Goal: Task Accomplishment & Management: Manage account settings

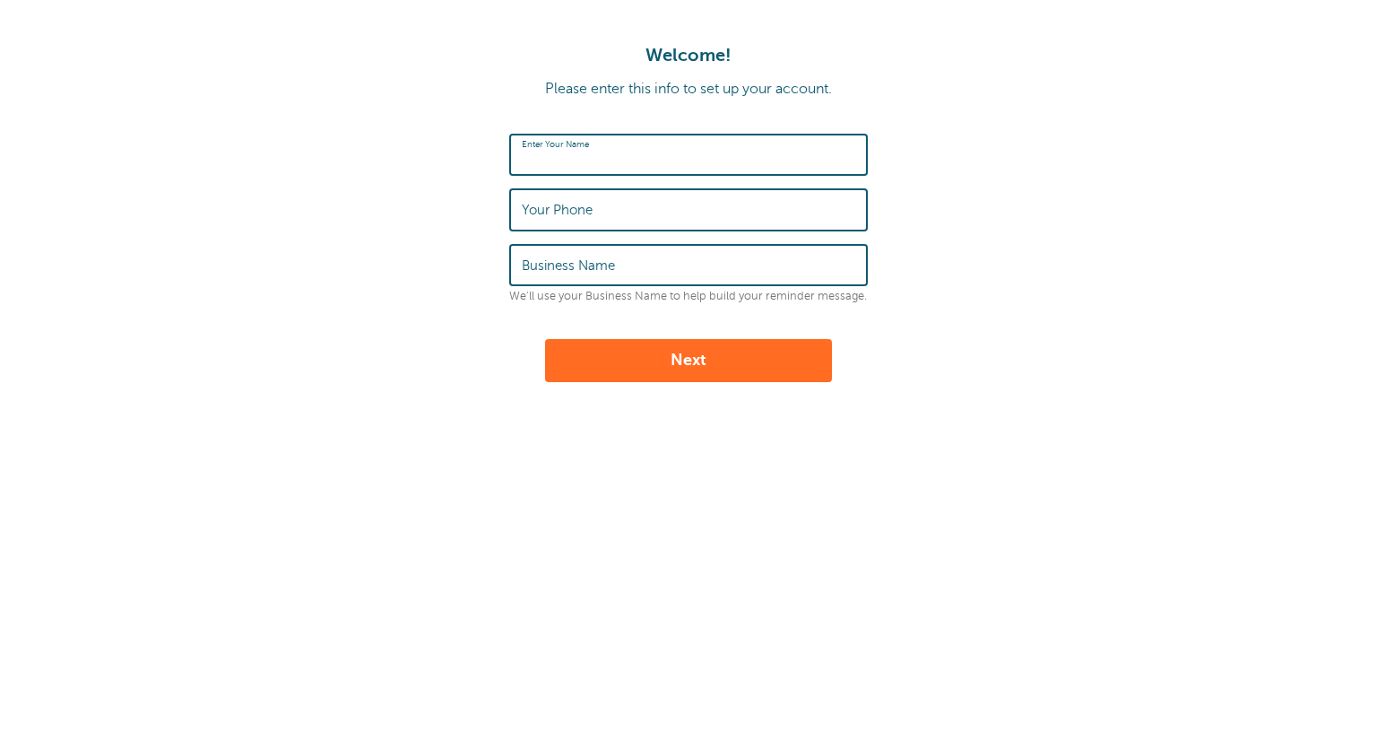
click at [664, 162] on input "Enter Your Name" at bounding box center [689, 154] width 334 height 39
type input "[PERSON_NAME]"
click at [682, 210] on input "Your Phone" at bounding box center [689, 209] width 334 height 39
type input "9513172912"
click at [682, 262] on input "Business Name" at bounding box center [689, 265] width 334 height 39
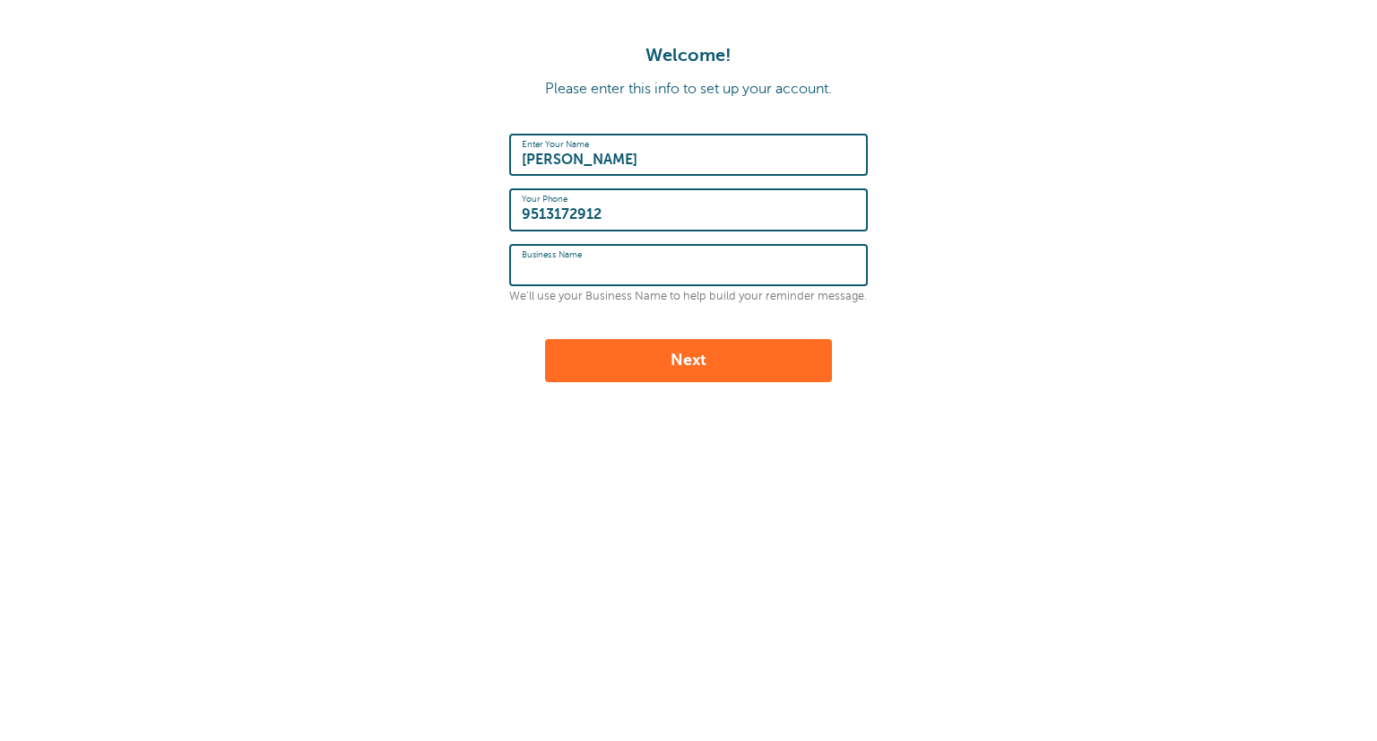
type input "h"
type input "ISP Painting, Inc."
click at [695, 361] on button "Next" at bounding box center [688, 360] width 287 height 43
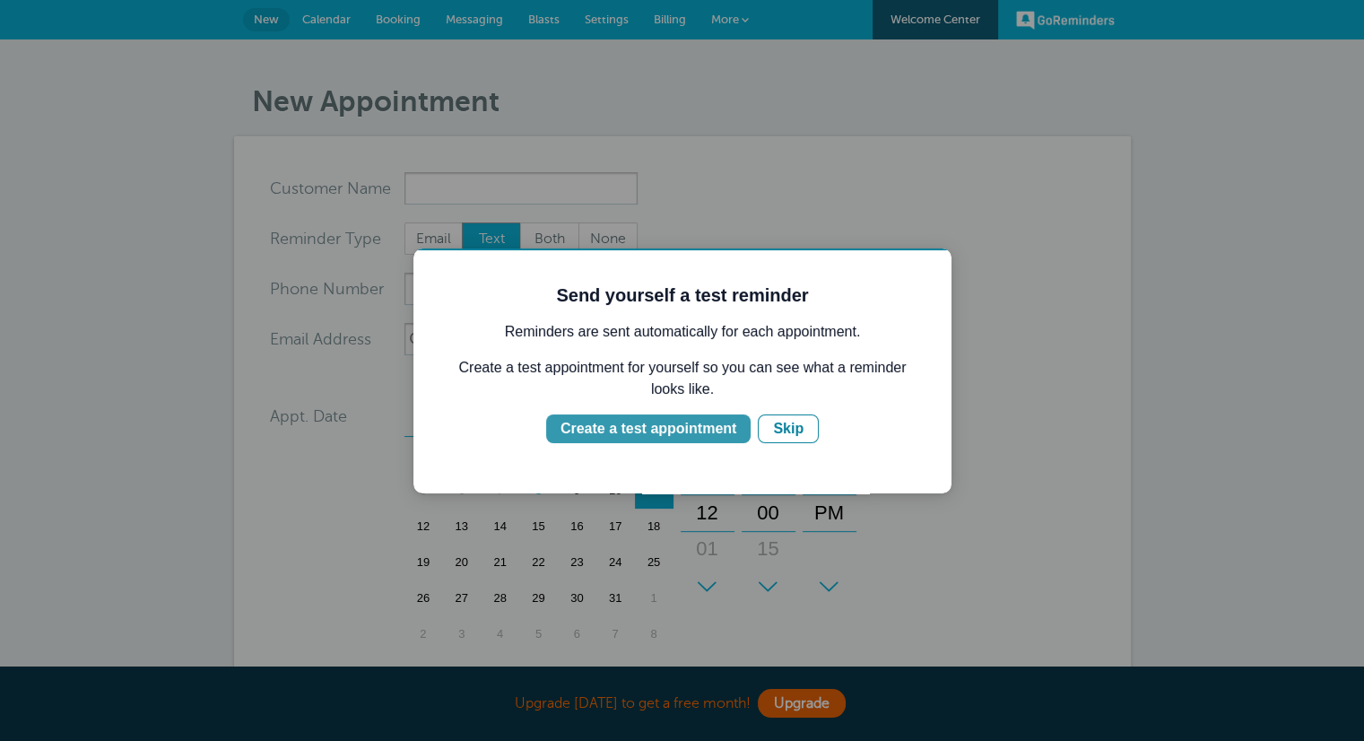
click at [694, 434] on div "Create a test appointment" at bounding box center [648, 429] width 176 height 22
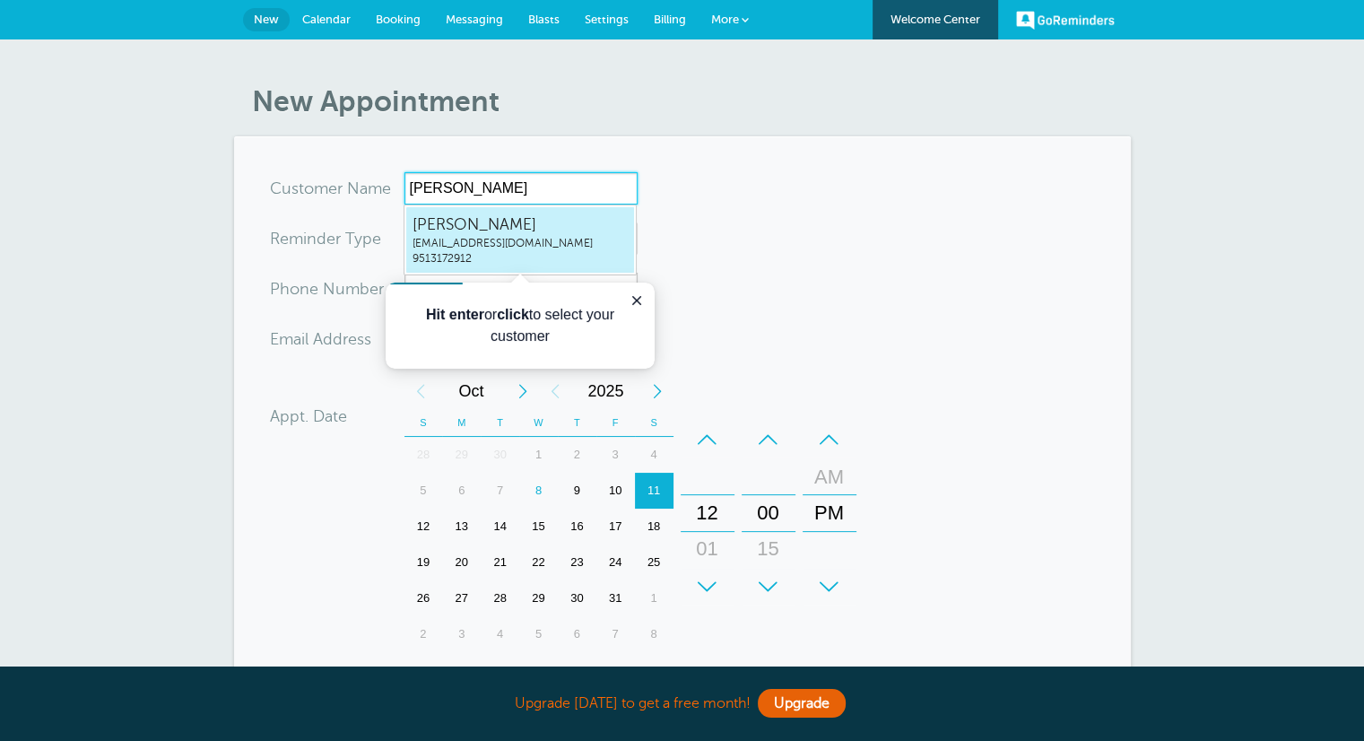
click at [561, 244] on span "abences@isppainting.com" at bounding box center [519, 243] width 215 height 15
type input "Alexabences@isppainting.com9513172912"
type input "Alex"
type input "9513172912"
type input "abences@isppainting.com"
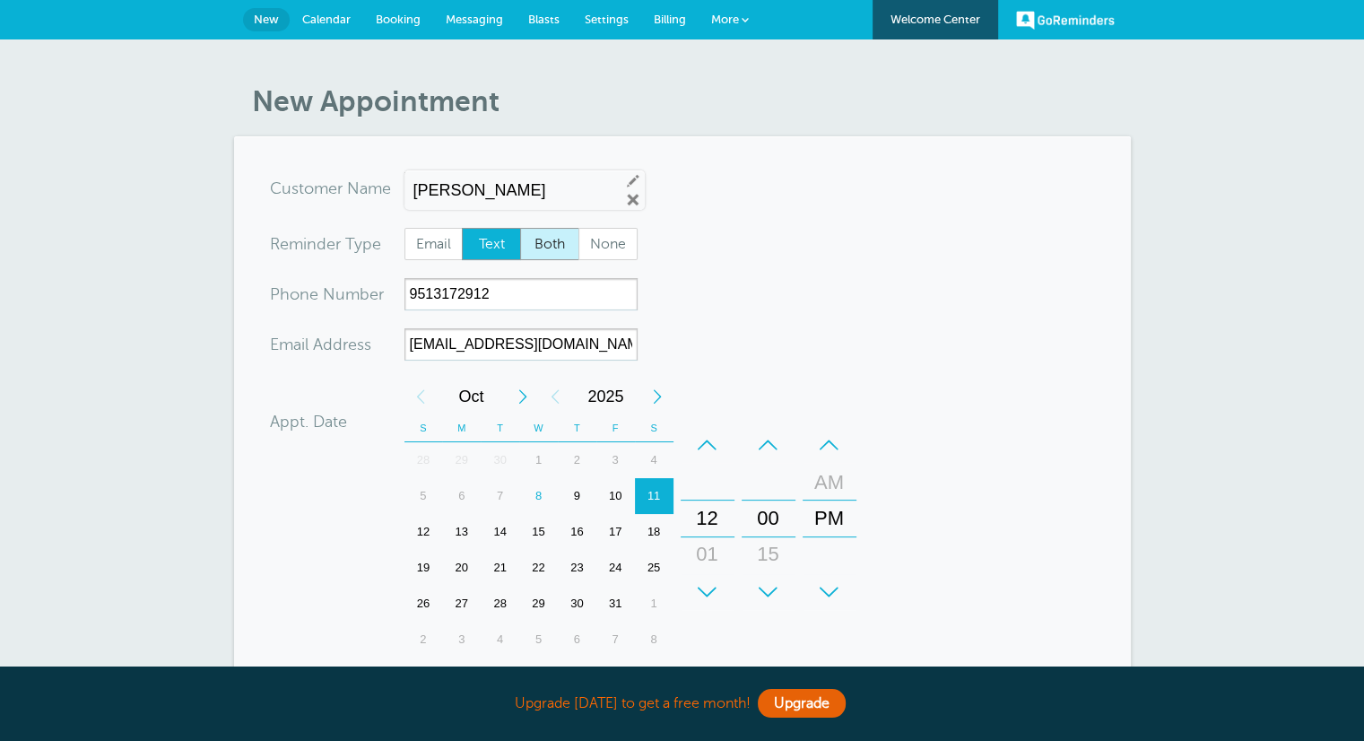
scroll to position [481, 0]
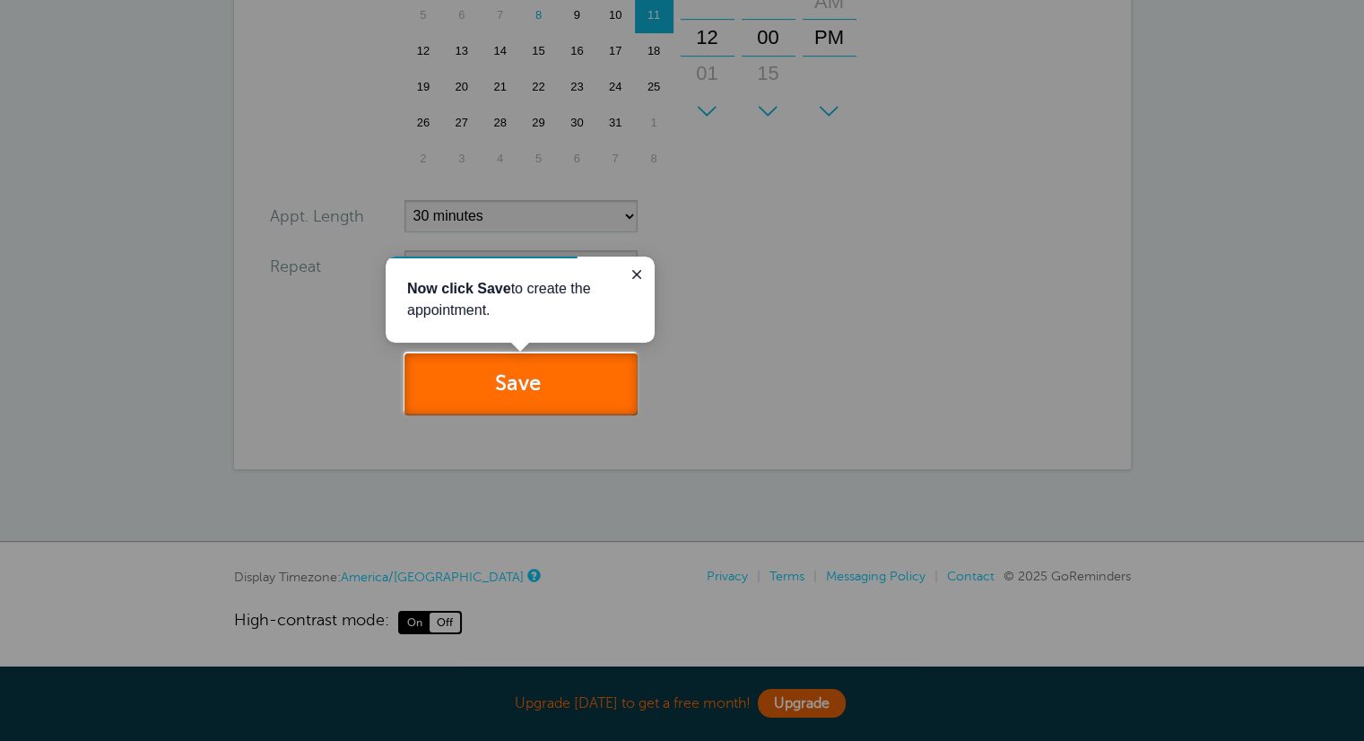
click at [533, 398] on button "Save" at bounding box center [520, 384] width 233 height 62
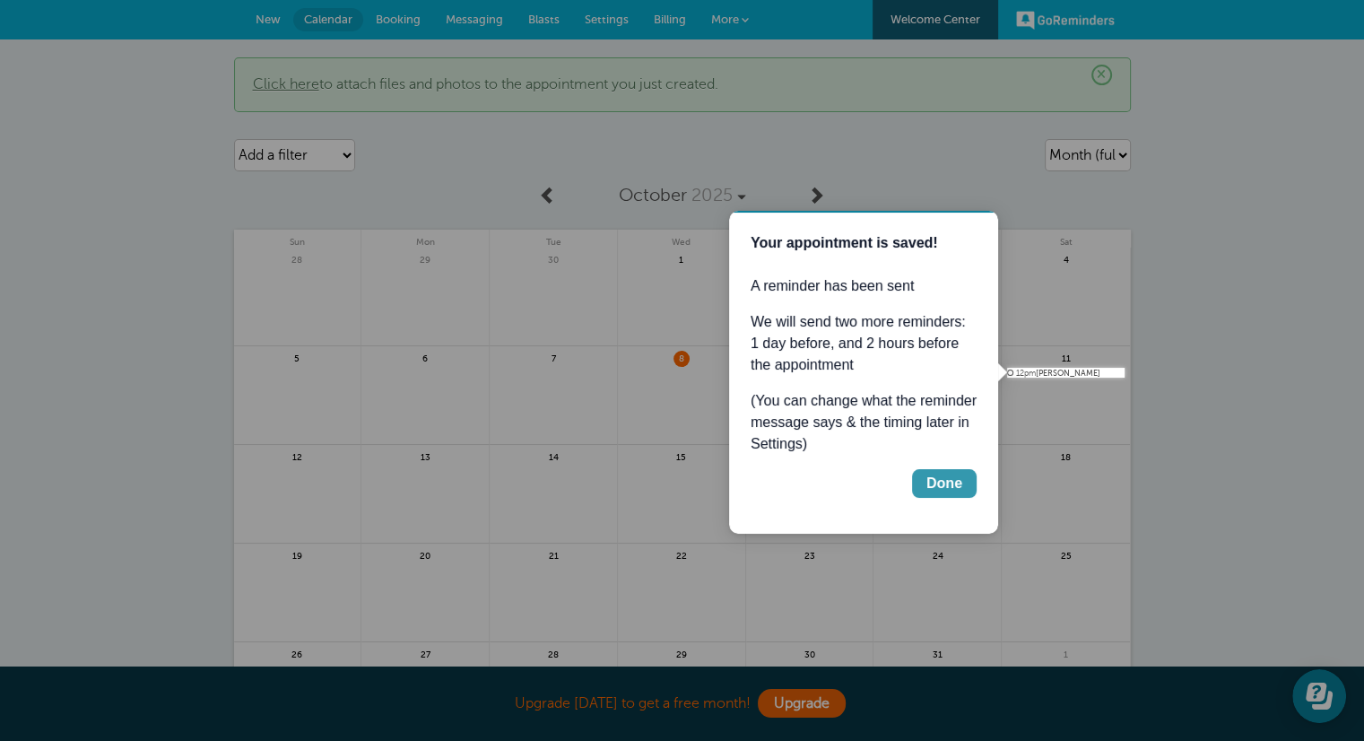
click at [951, 481] on div "Done" at bounding box center [944, 484] width 36 height 22
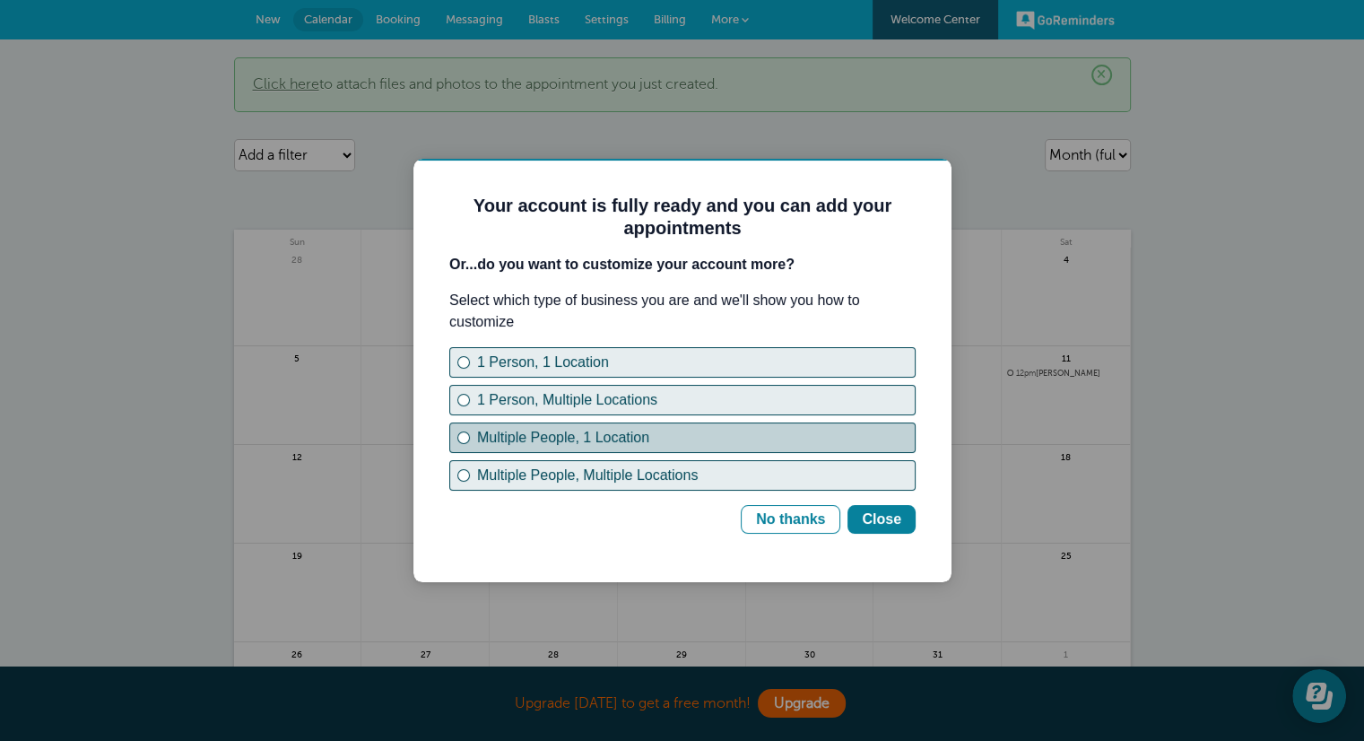
click at [491, 427] on div "Multiple People, 1 Location" at bounding box center [696, 438] width 438 height 22
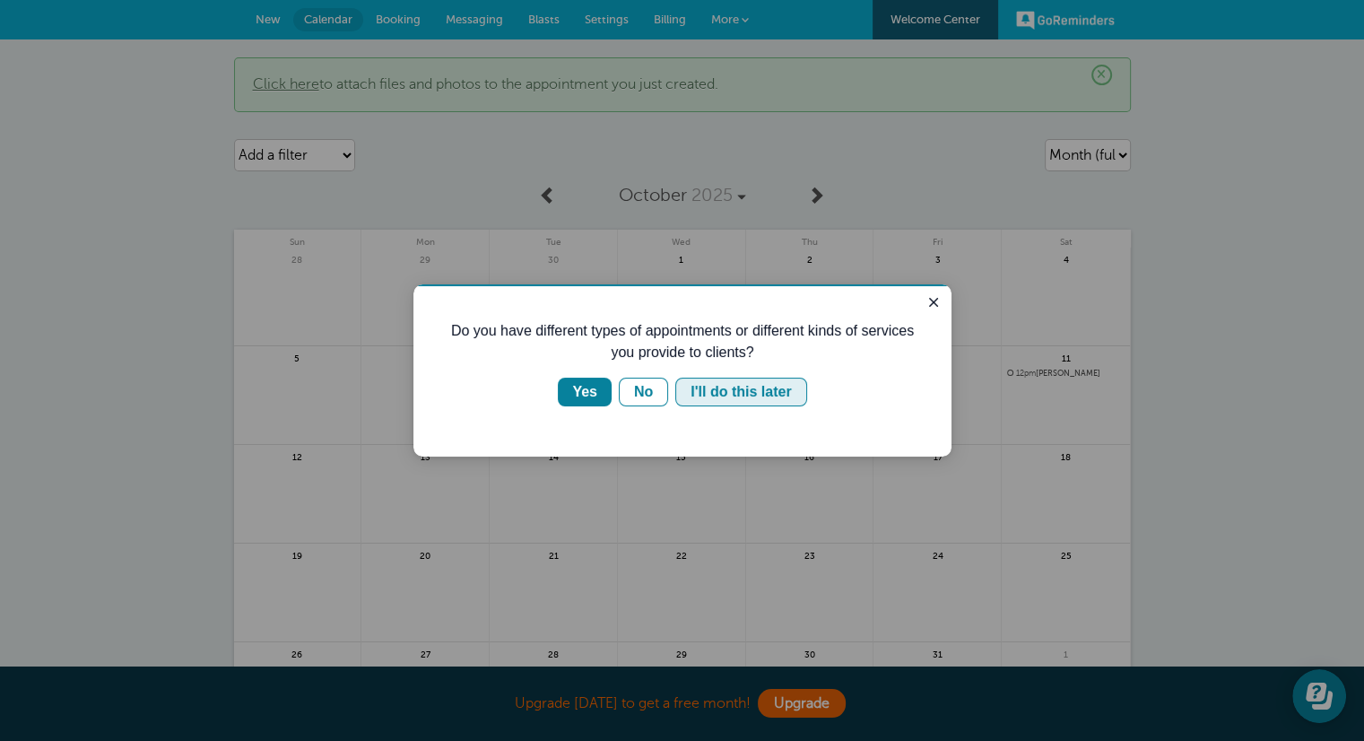
click at [699, 399] on div "I'll do this later" at bounding box center [740, 392] width 100 height 22
click at [709, 389] on div "I'll do this later" at bounding box center [740, 392] width 100 height 22
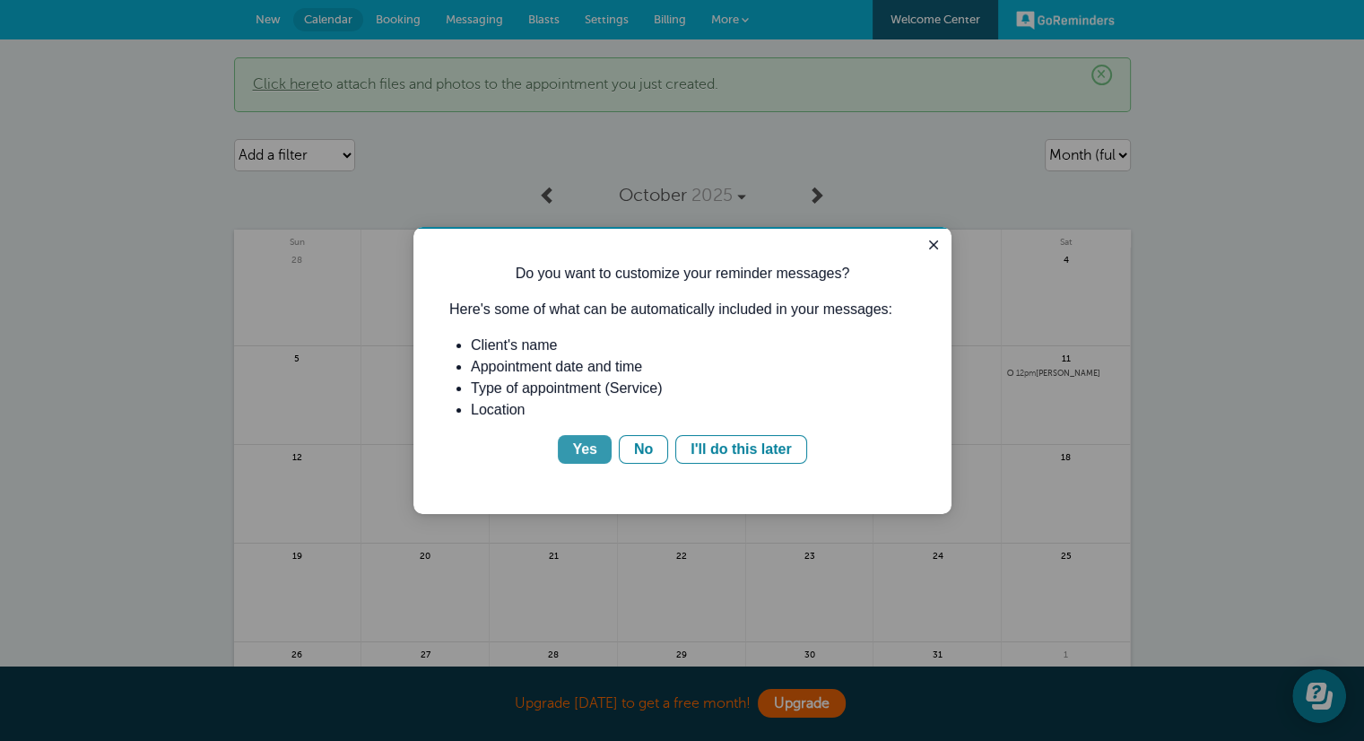
click at [596, 455] on div "Yes" at bounding box center [584, 449] width 25 height 22
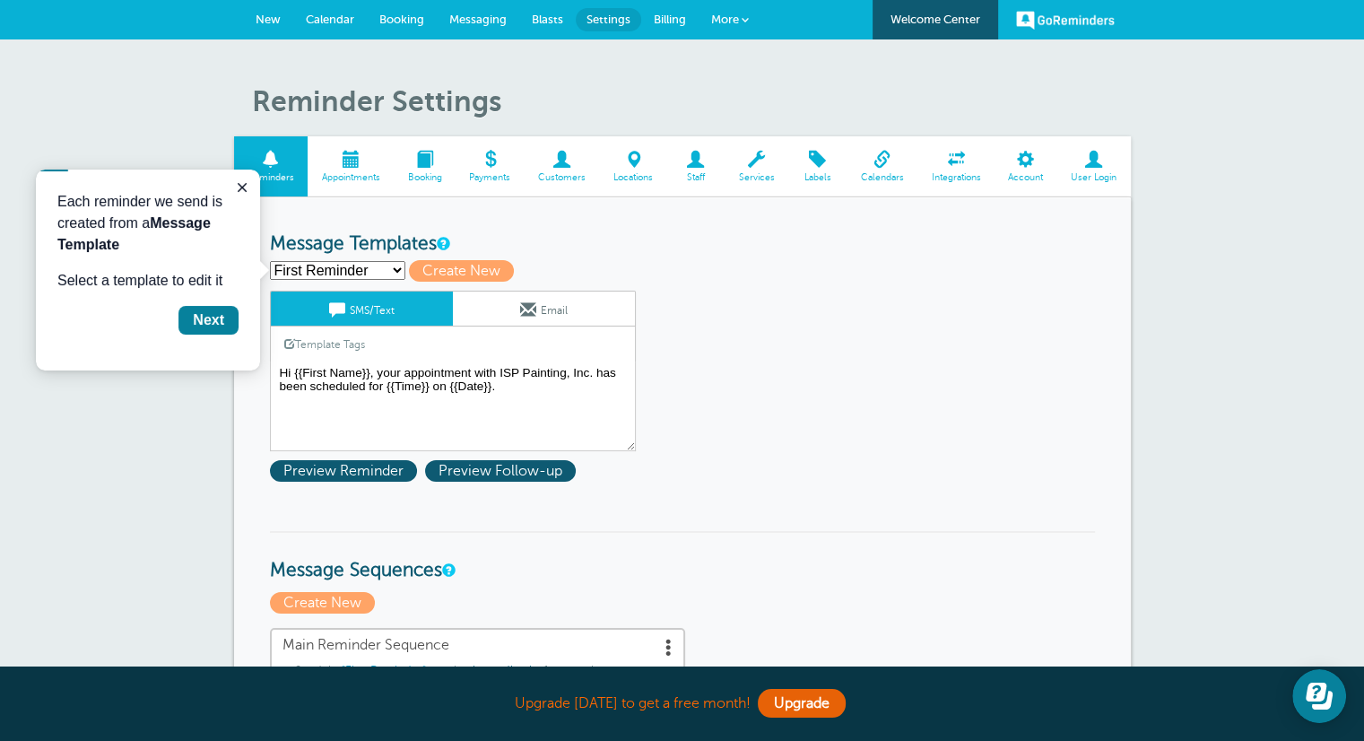
click at [502, 159] on span at bounding box center [490, 159] width 69 height 17
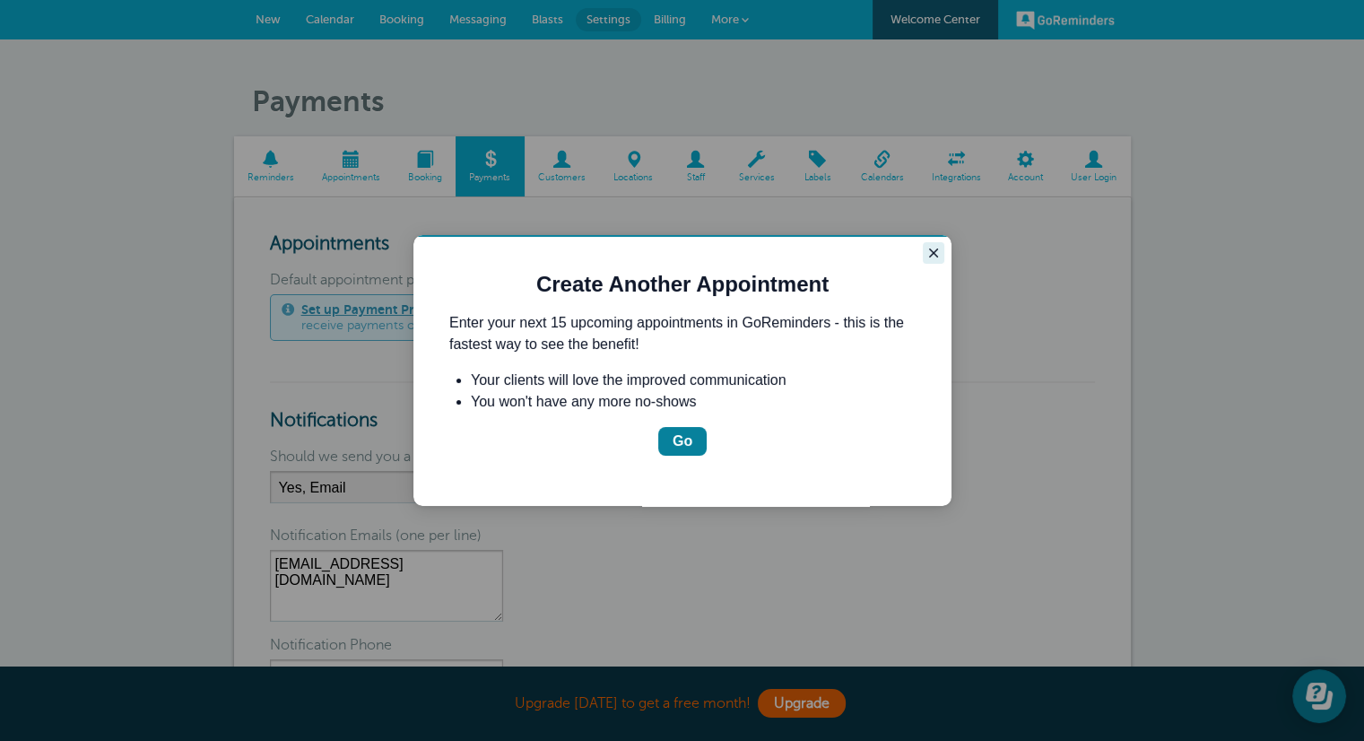
click at [935, 248] on icon "Close guide" at bounding box center [933, 253] width 14 height 14
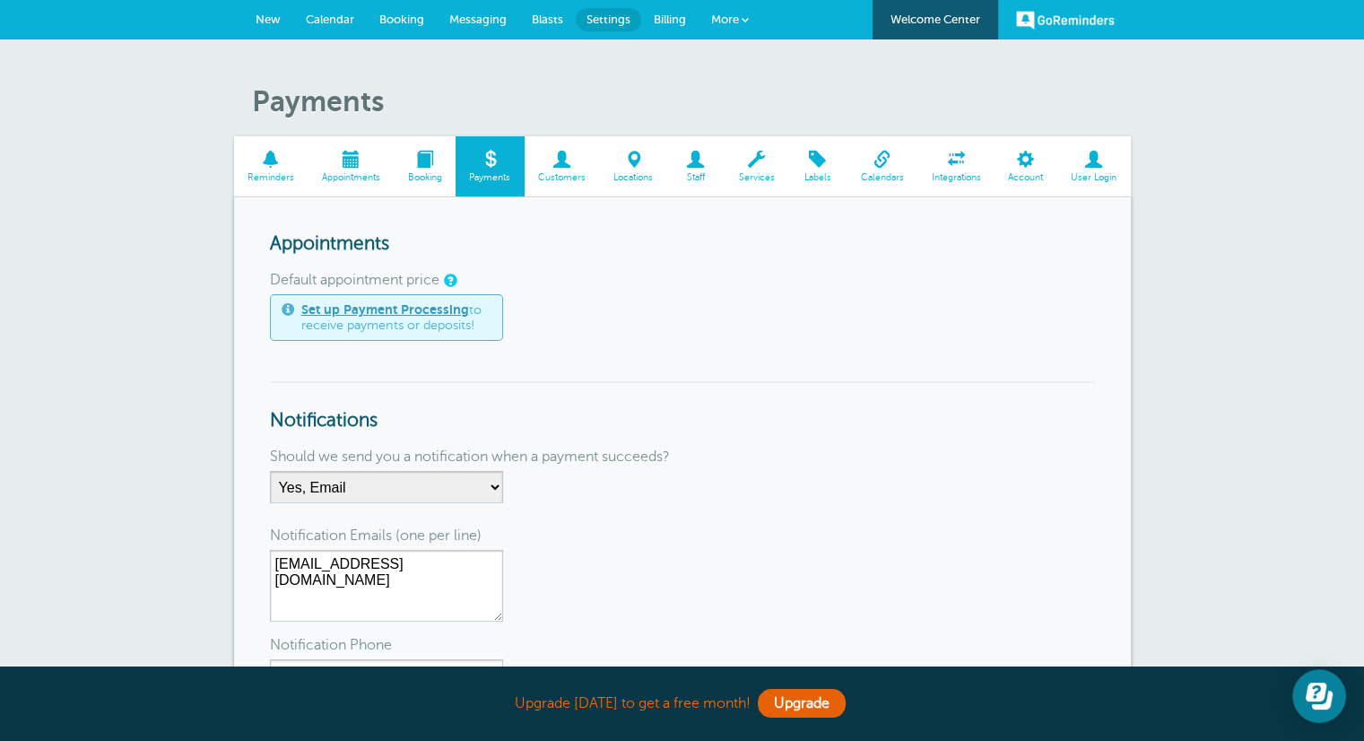
click at [356, 183] on link "Appointments" at bounding box center [351, 166] width 86 height 60
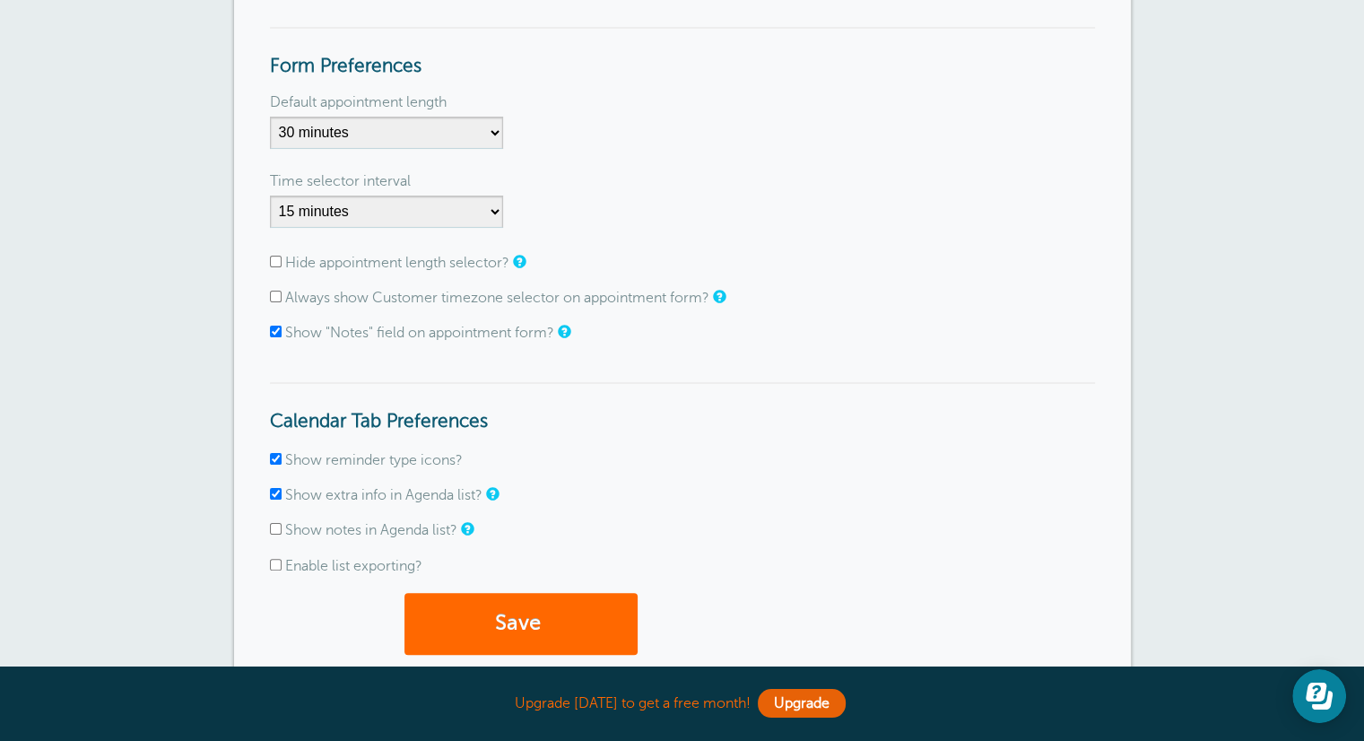
scroll to position [307, 0]
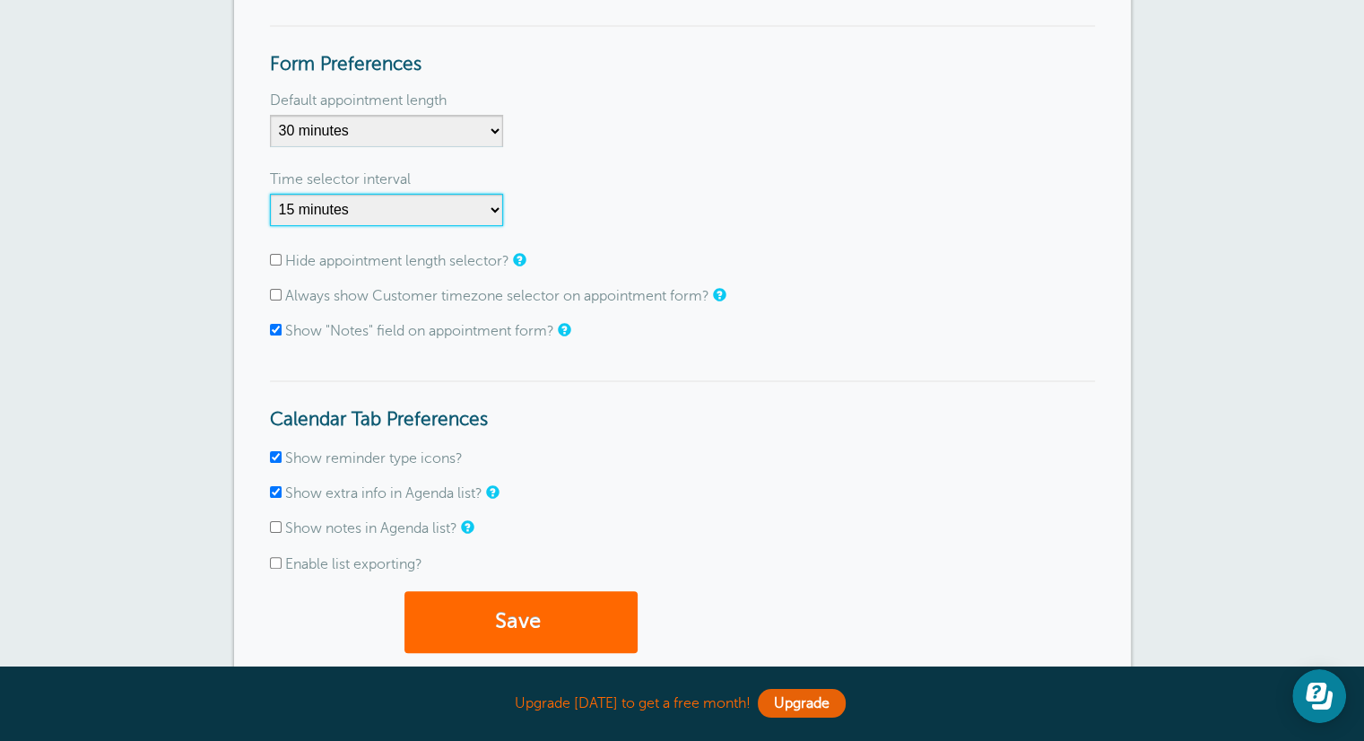
click at [495, 205] on select "1 minute 5 minutes 10 minutes 15 minutes 20 minutes 30 minutes 60 minutes" at bounding box center [386, 210] width 233 height 32
click at [621, 161] on form "General Preferences Use 24-hour clock? Form Preferences Default appointment len…" at bounding box center [682, 298] width 825 height 744
click at [274, 291] on input "Always show Customer timezone selector on appointment form?" at bounding box center [276, 295] width 12 height 12
checkbox input "true"
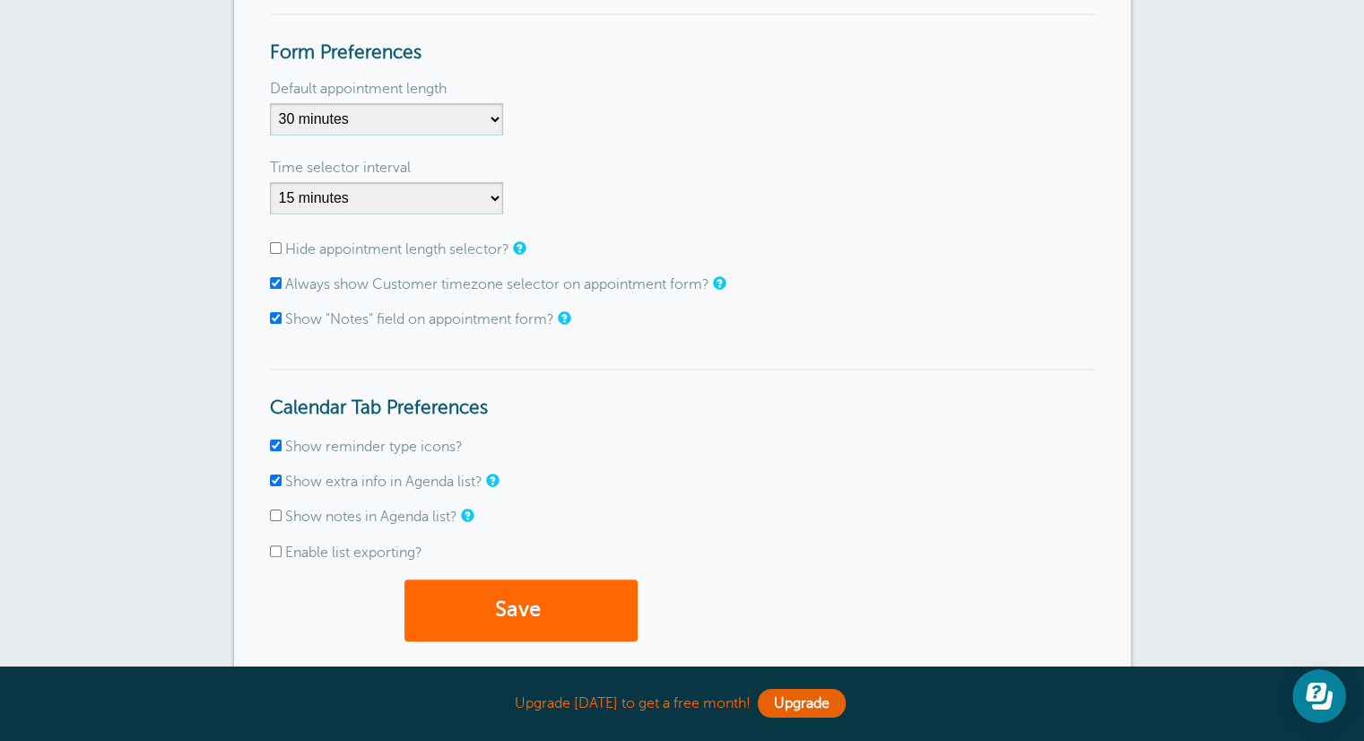
scroll to position [309, 0]
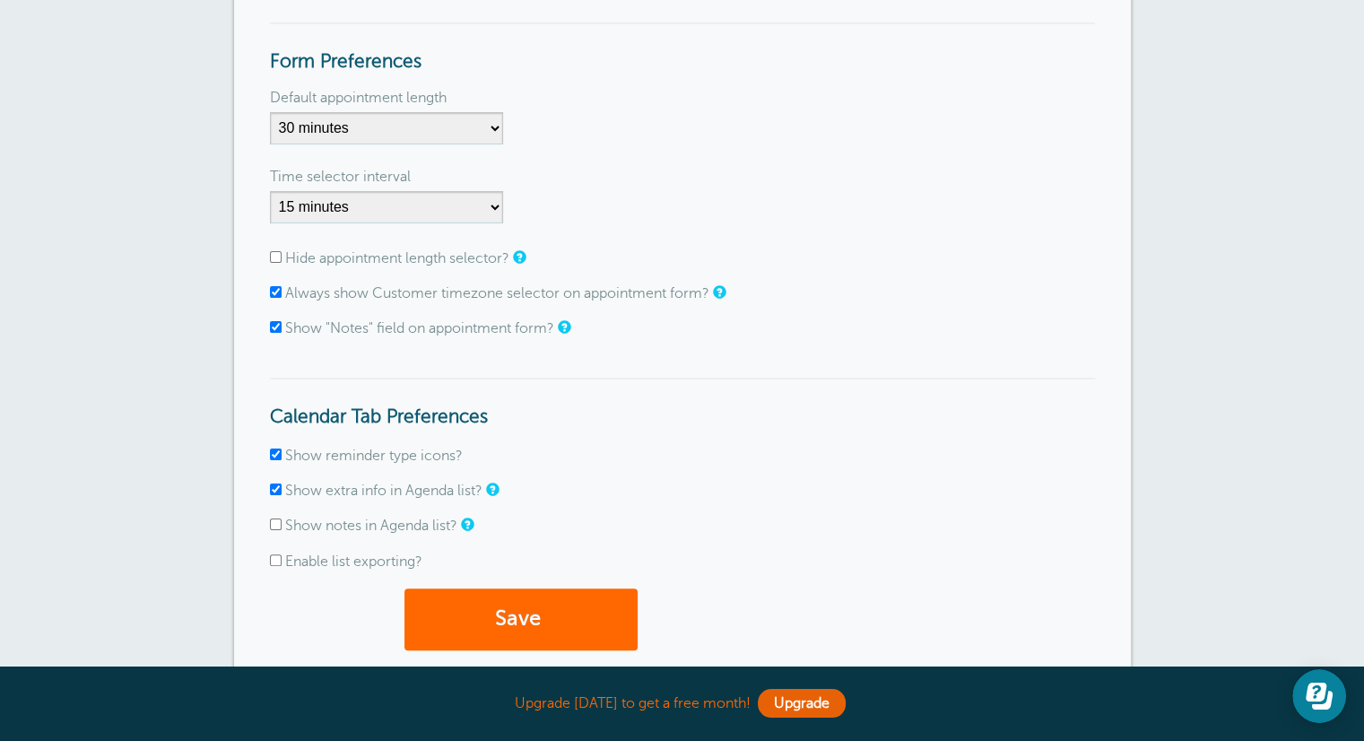
click at [276, 525] on input "Show notes in Agenda list?" at bounding box center [276, 524] width 12 height 12
checkbox input "true"
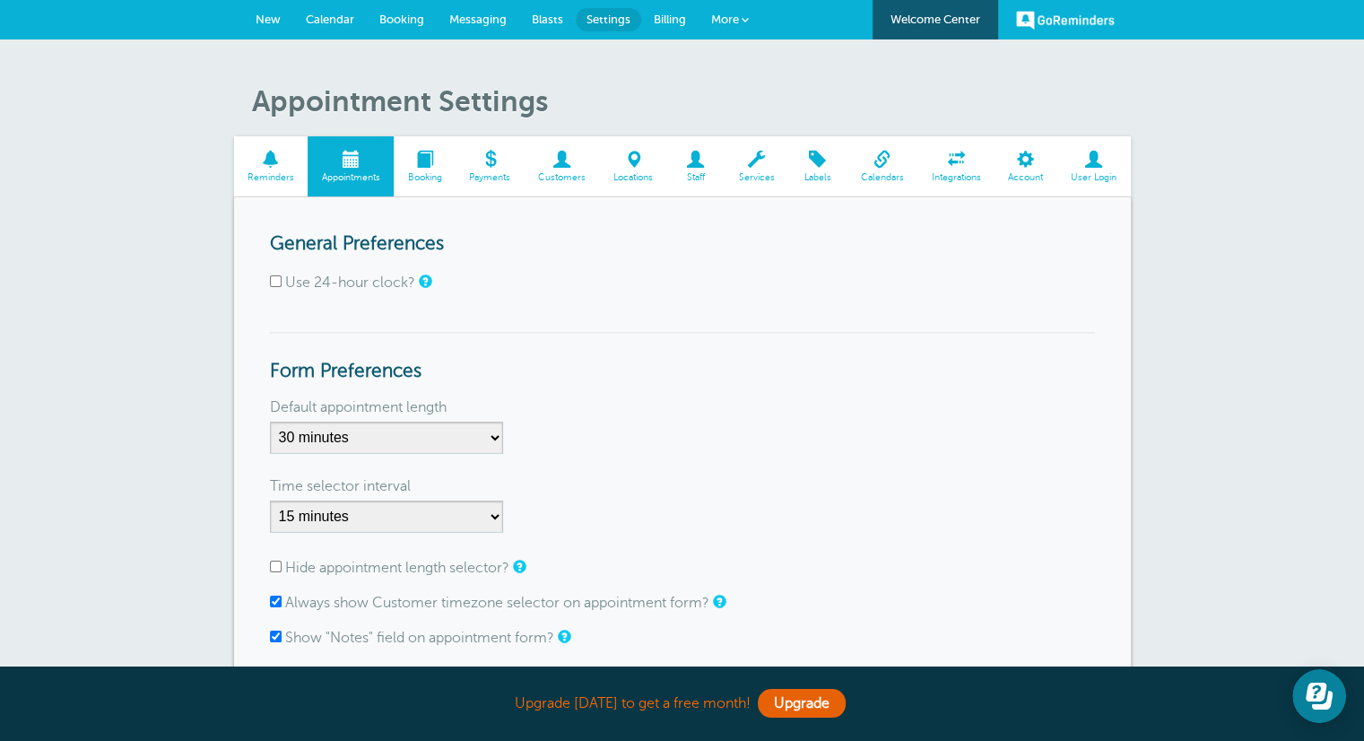
scroll to position [2, 0]
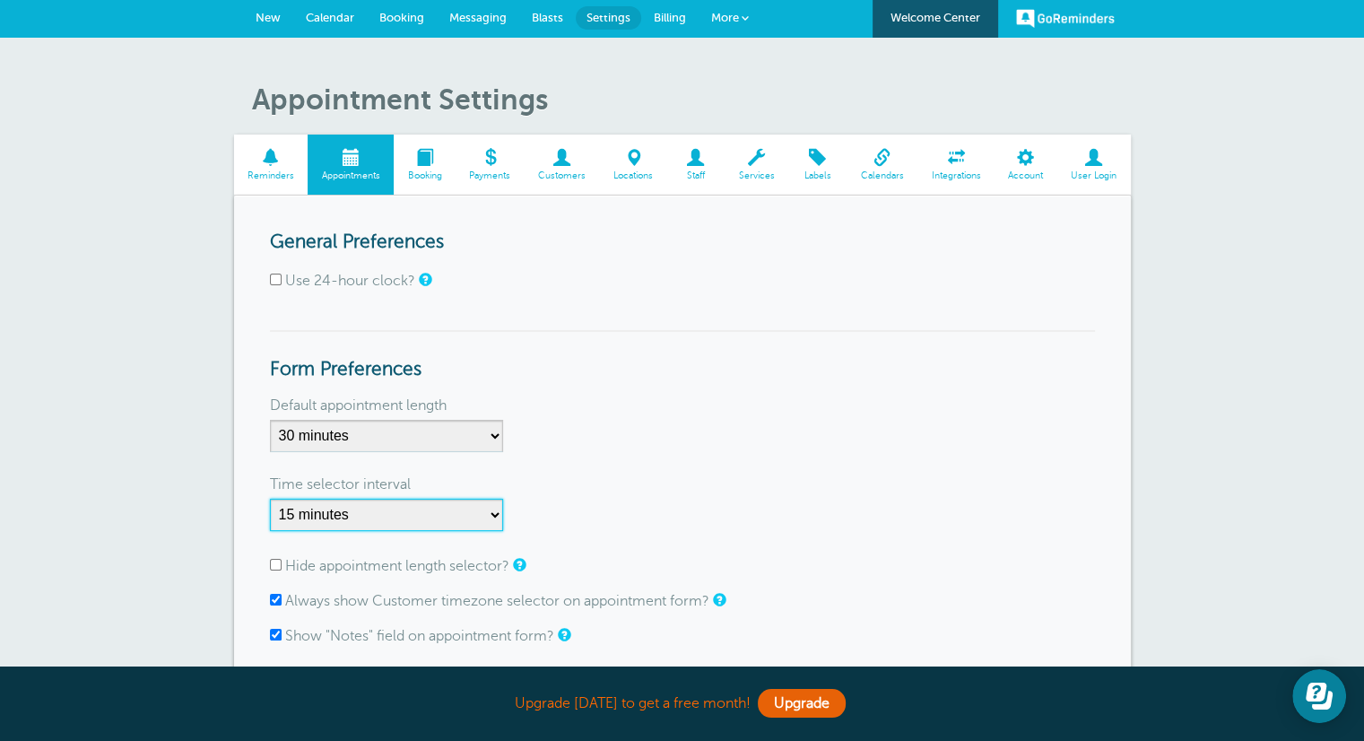
click at [491, 516] on select "1 minute 5 minutes 10 minutes 15 minutes 20 minutes 30 minutes 60 minutes" at bounding box center [386, 515] width 233 height 32
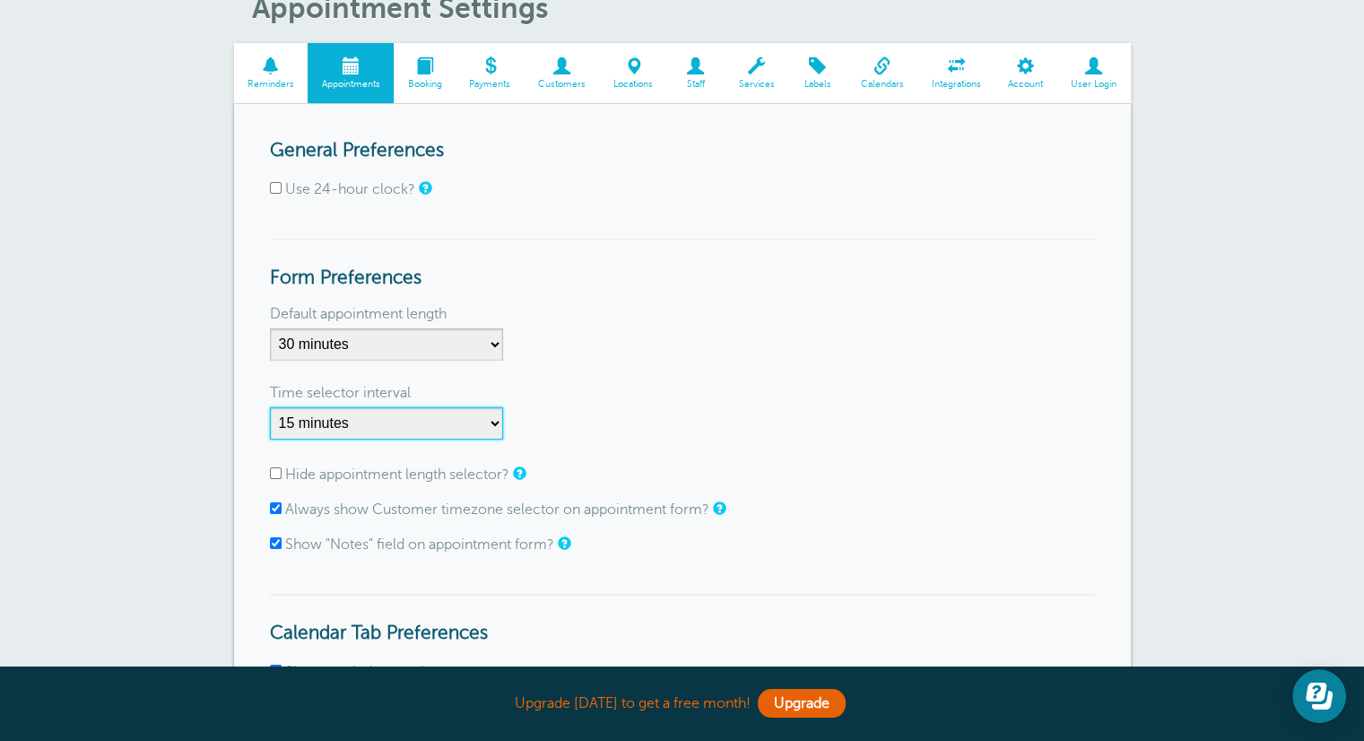
scroll to position [93, 0]
click at [625, 368] on form "General Preferences Use 24-hour clock? Form Preferences Default appointment len…" at bounding box center [682, 512] width 825 height 744
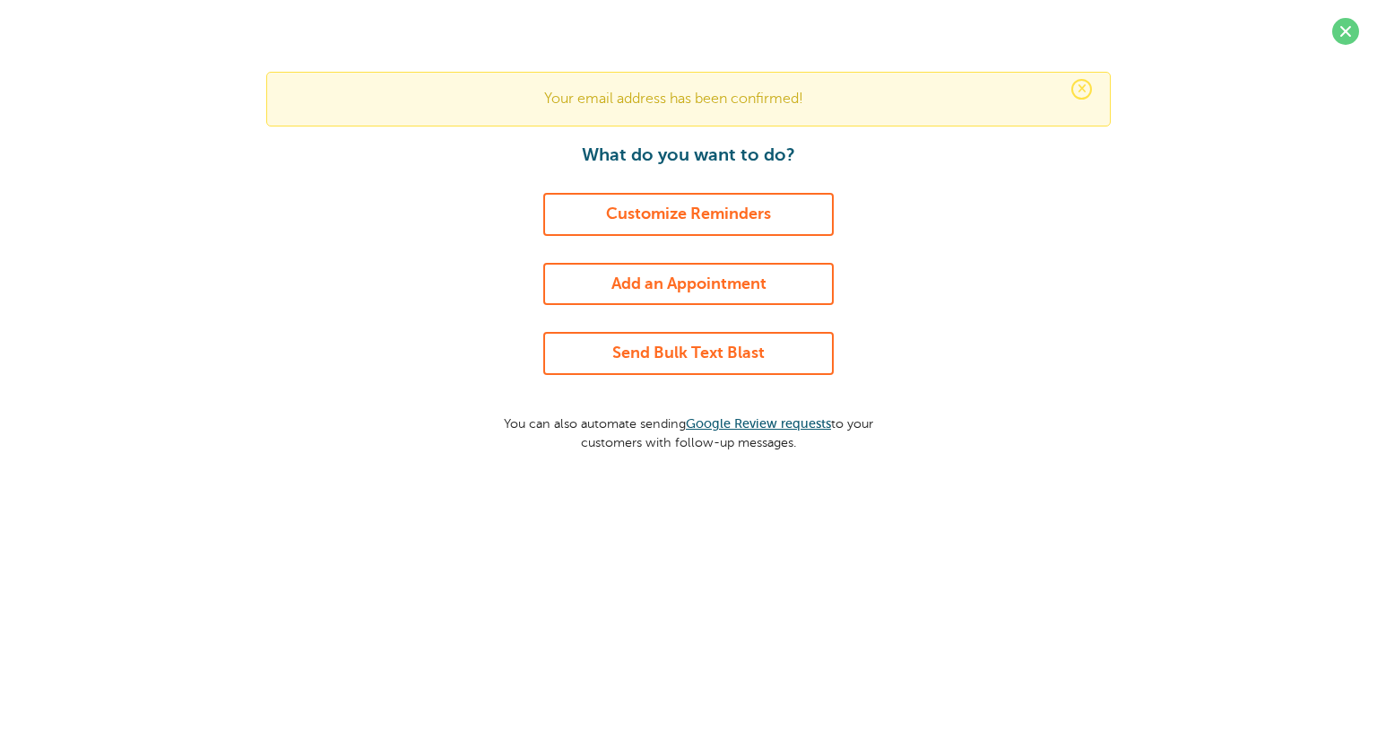
click at [795, 290] on link "Add an Appointment" at bounding box center [688, 284] width 291 height 43
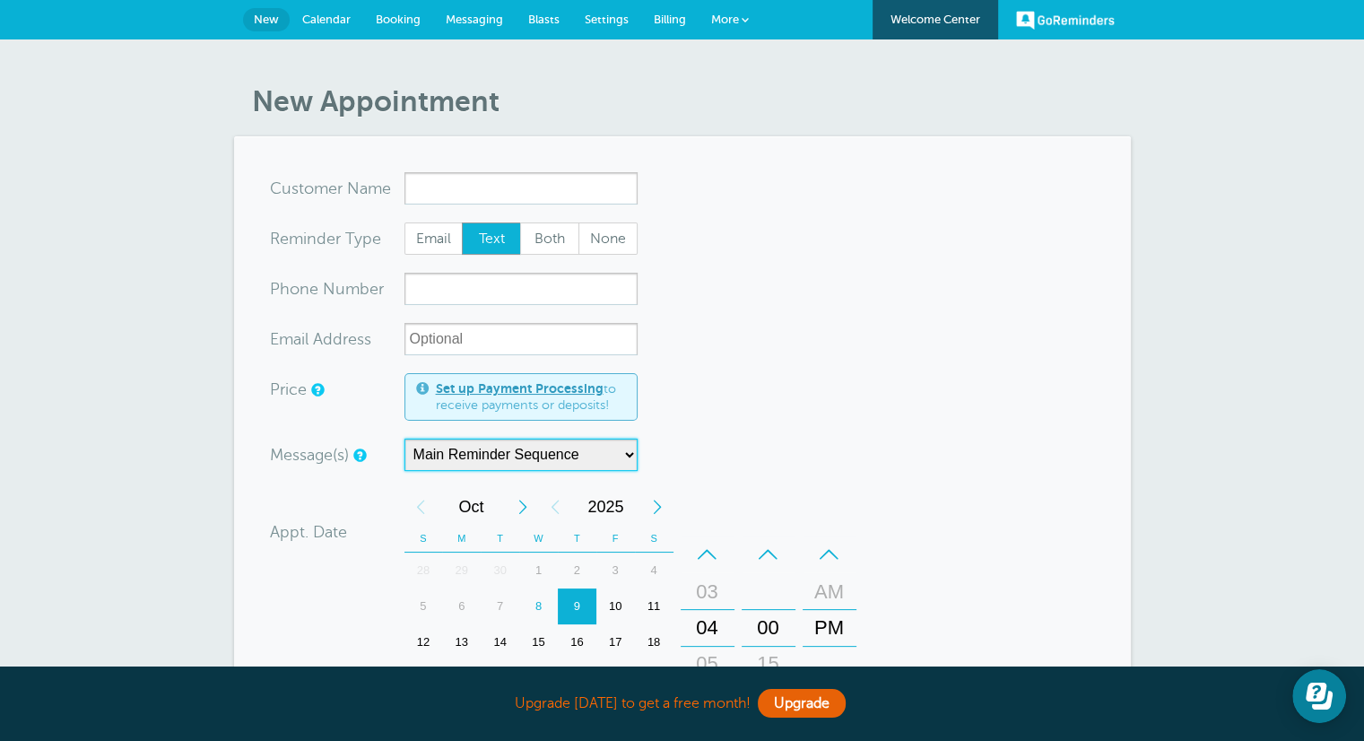
click at [615, 452] on select "Main Reminder Sequence" at bounding box center [520, 454] width 233 height 32
click at [789, 386] on form "You are creating a new customer. To use an existing customer select one from th…" at bounding box center [682, 615] width 825 height 886
click at [324, 16] on span "Calendar" at bounding box center [326, 19] width 48 height 13
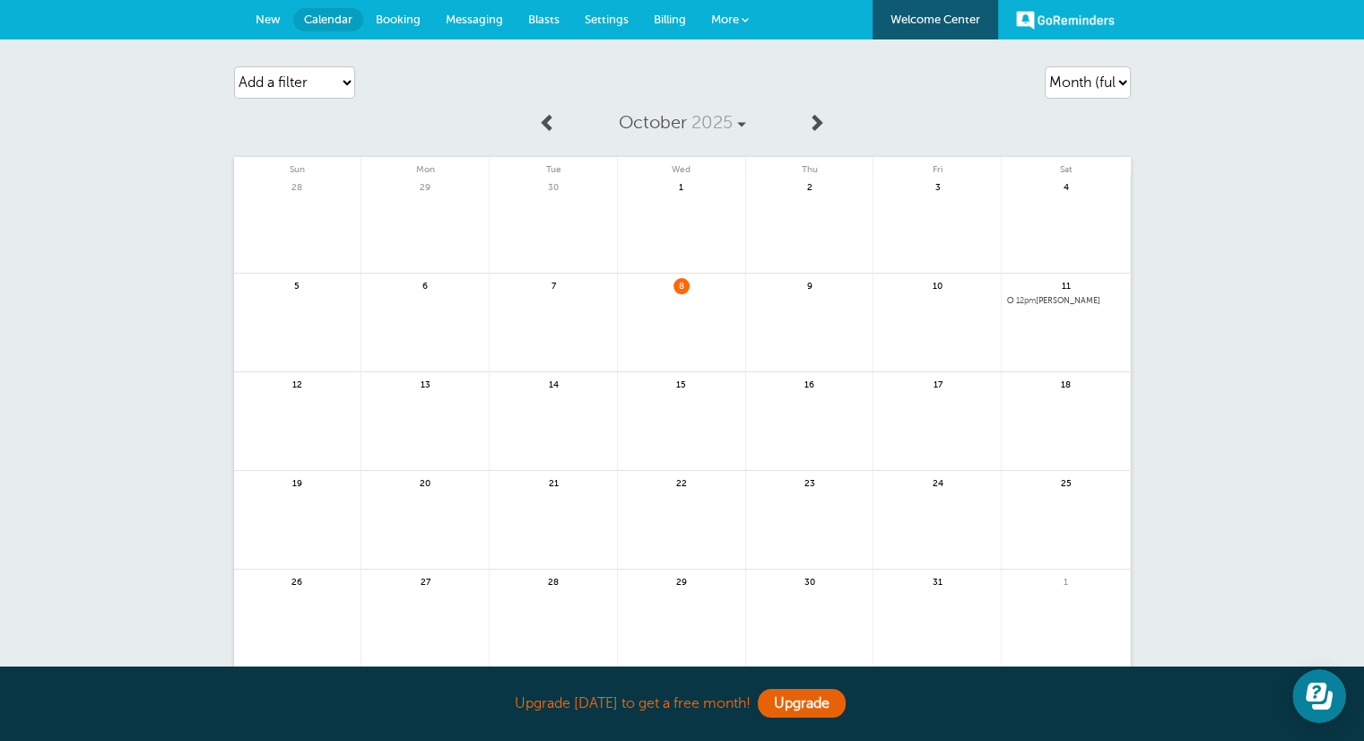
click at [1067, 5] on link "GoReminders" at bounding box center [1065, 19] width 99 height 39
click at [412, 27] on link "Booking" at bounding box center [398, 19] width 70 height 39
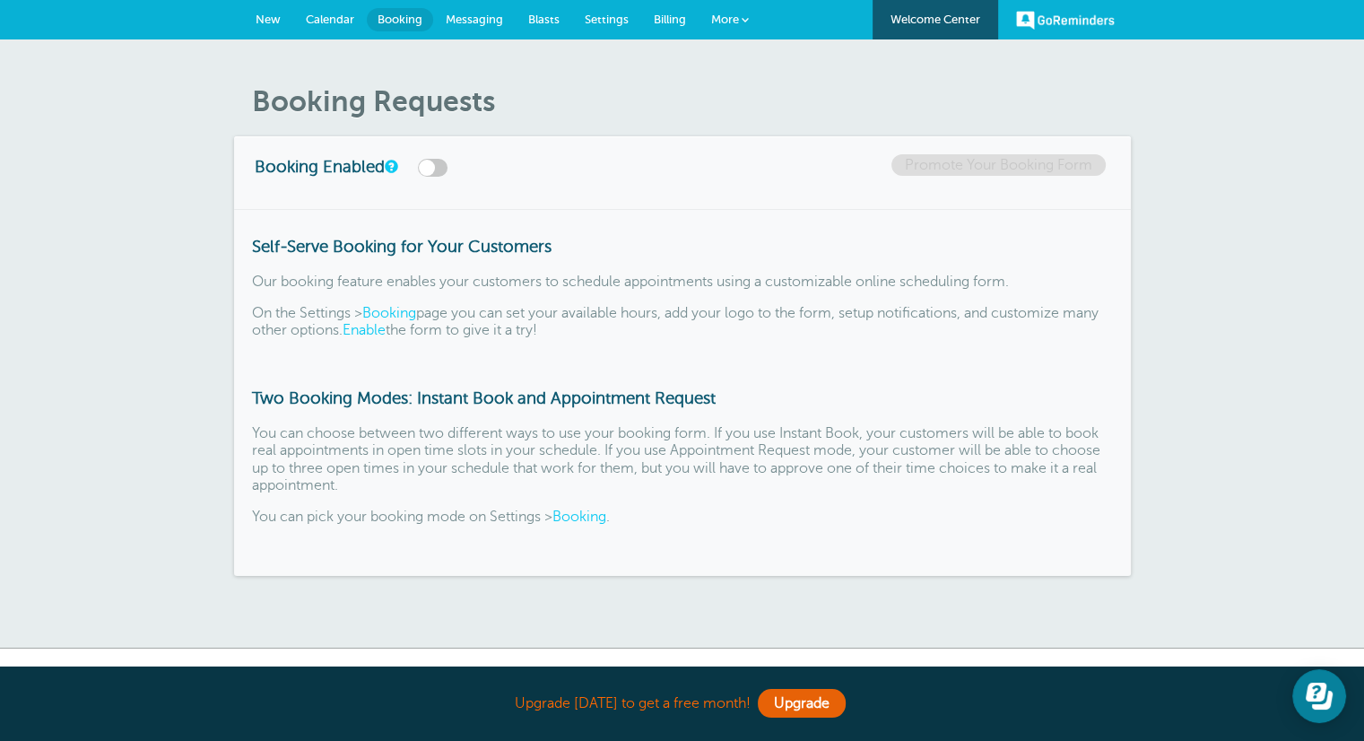
click at [480, 10] on link "Messaging" at bounding box center [474, 19] width 82 height 39
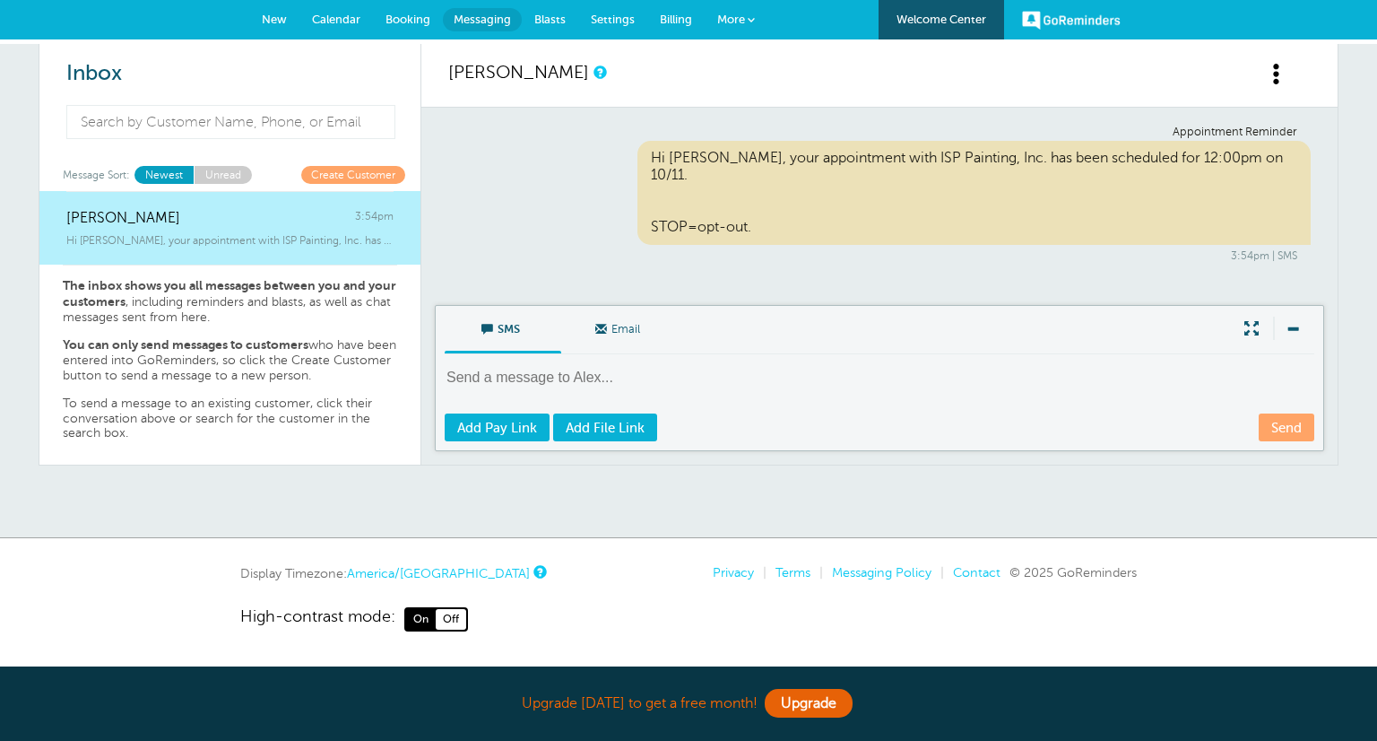
click at [610, 18] on span "Settings" at bounding box center [613, 19] width 44 height 13
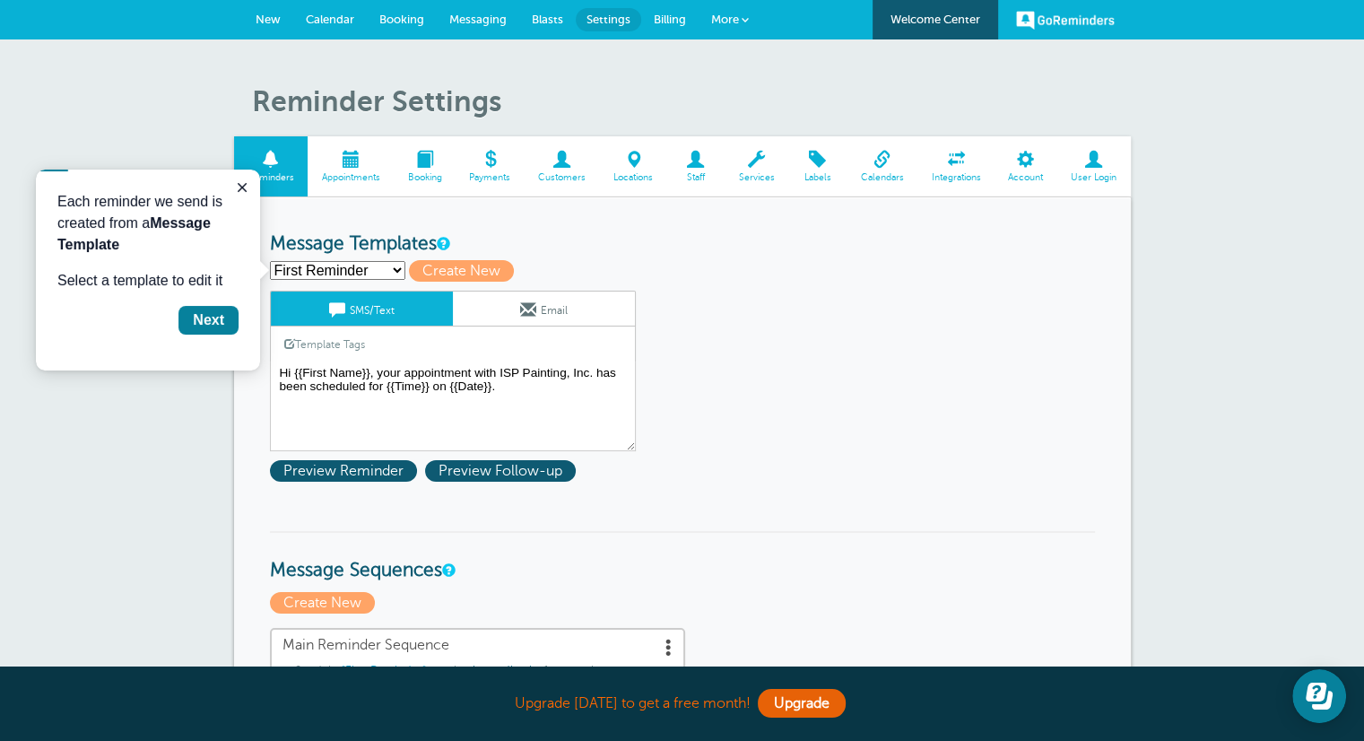
click at [577, 169] on link "Customers" at bounding box center [562, 166] width 75 height 60
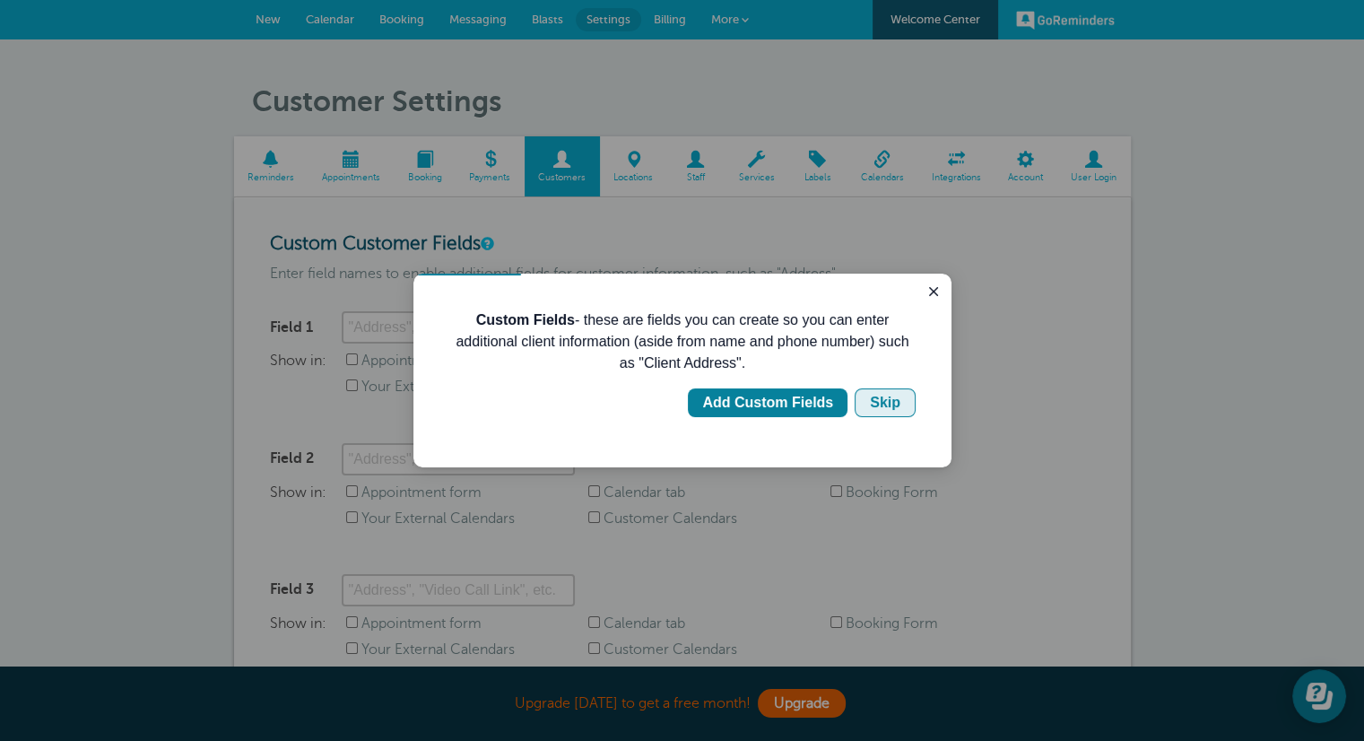
click at [898, 406] on div "Skip" at bounding box center [885, 403] width 30 height 22
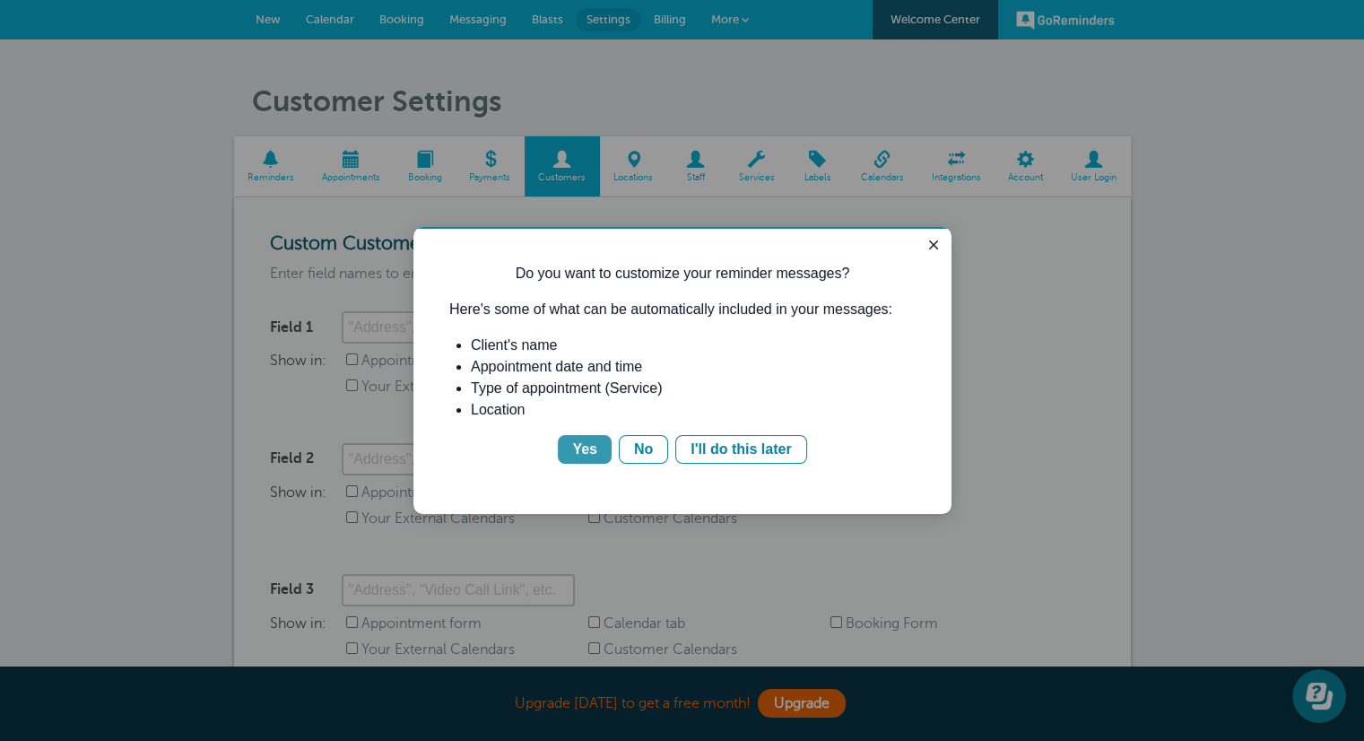
click at [586, 444] on div "Yes" at bounding box center [584, 449] width 25 height 22
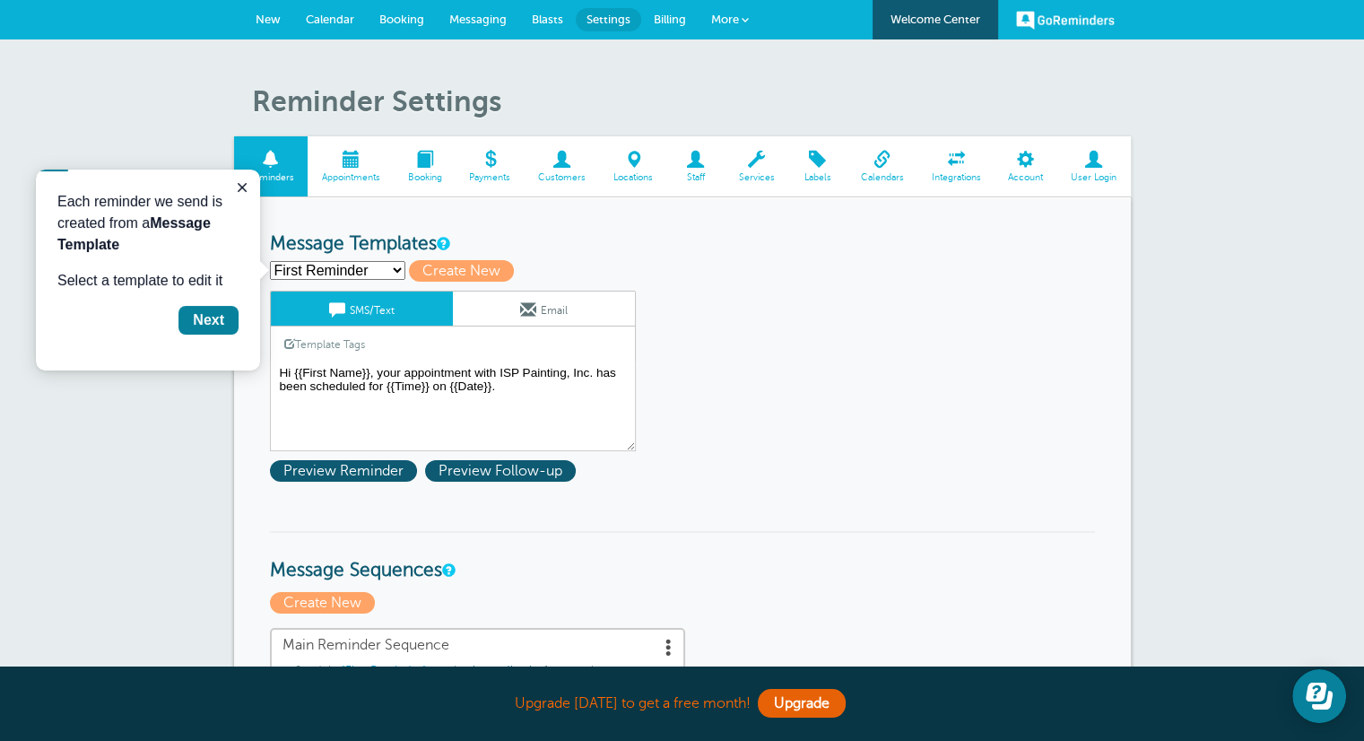
click at [396, 270] on select "First Reminder Second Reminder Third Reminder Create new..." at bounding box center [337, 270] width 135 height 19
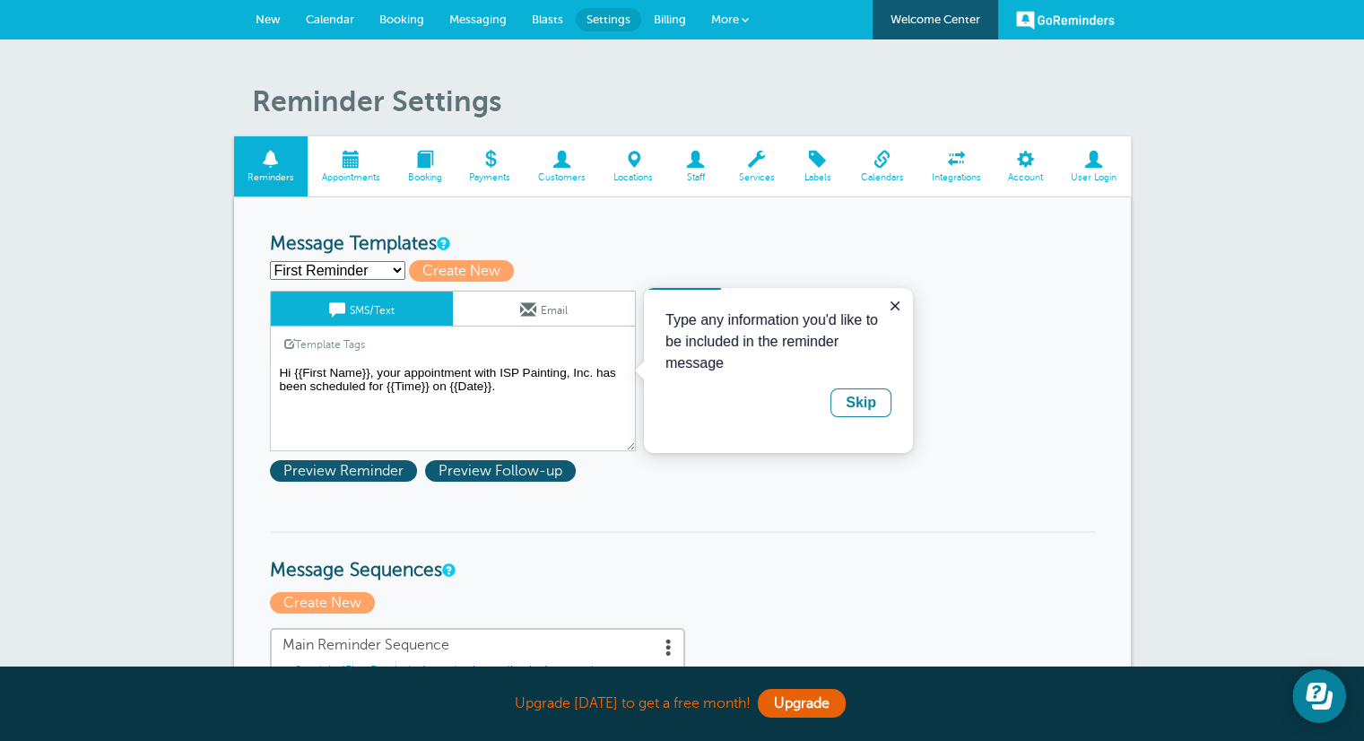
click at [706, 241] on h3 "Message Templates" at bounding box center [682, 244] width 825 height 22
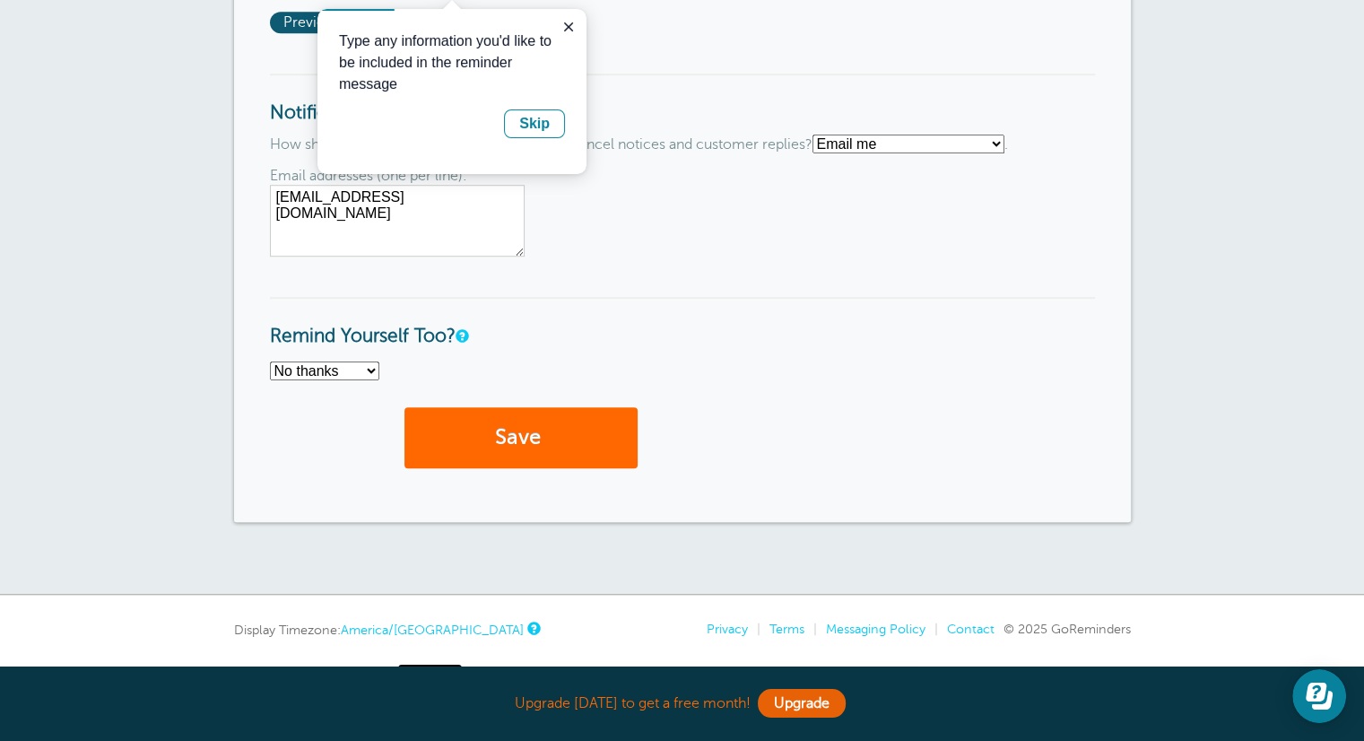
scroll to position [1375, 0]
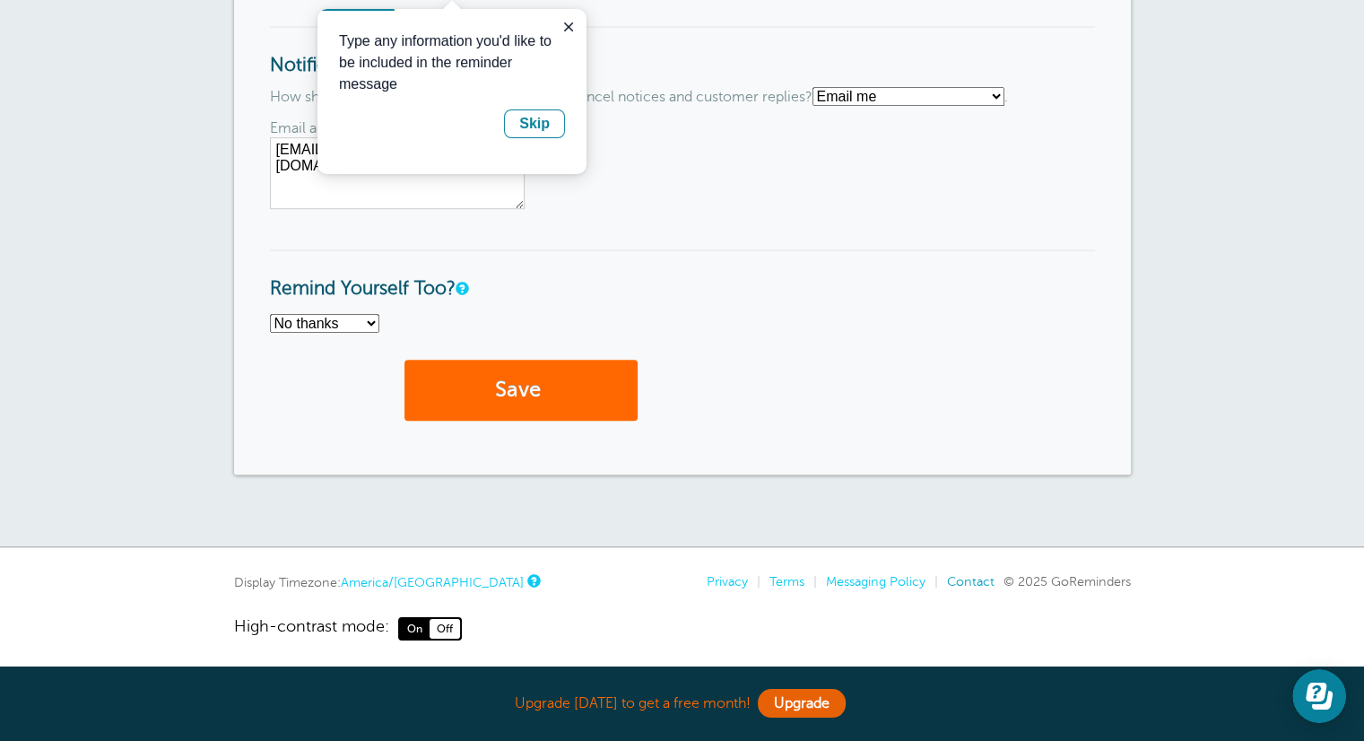
click at [971, 578] on link "Contact" at bounding box center [971, 581] width 48 height 14
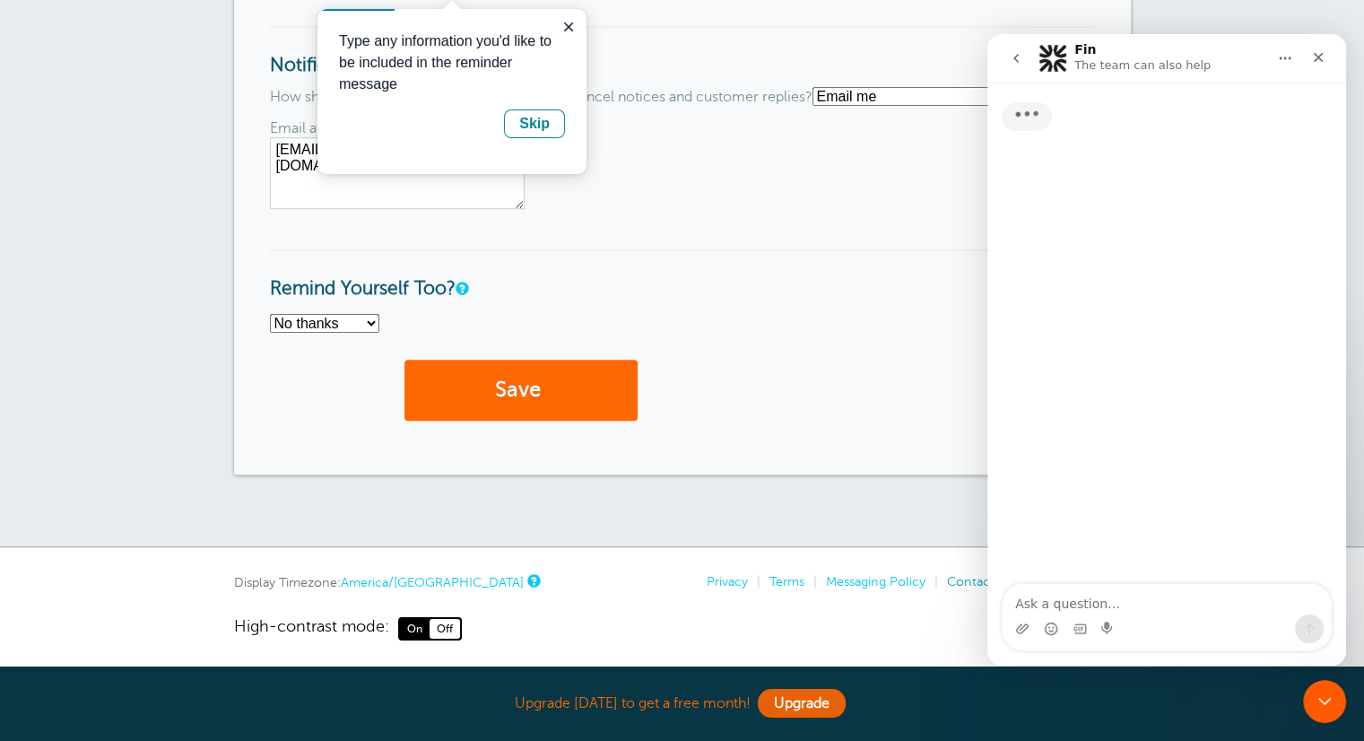
scroll to position [0, 0]
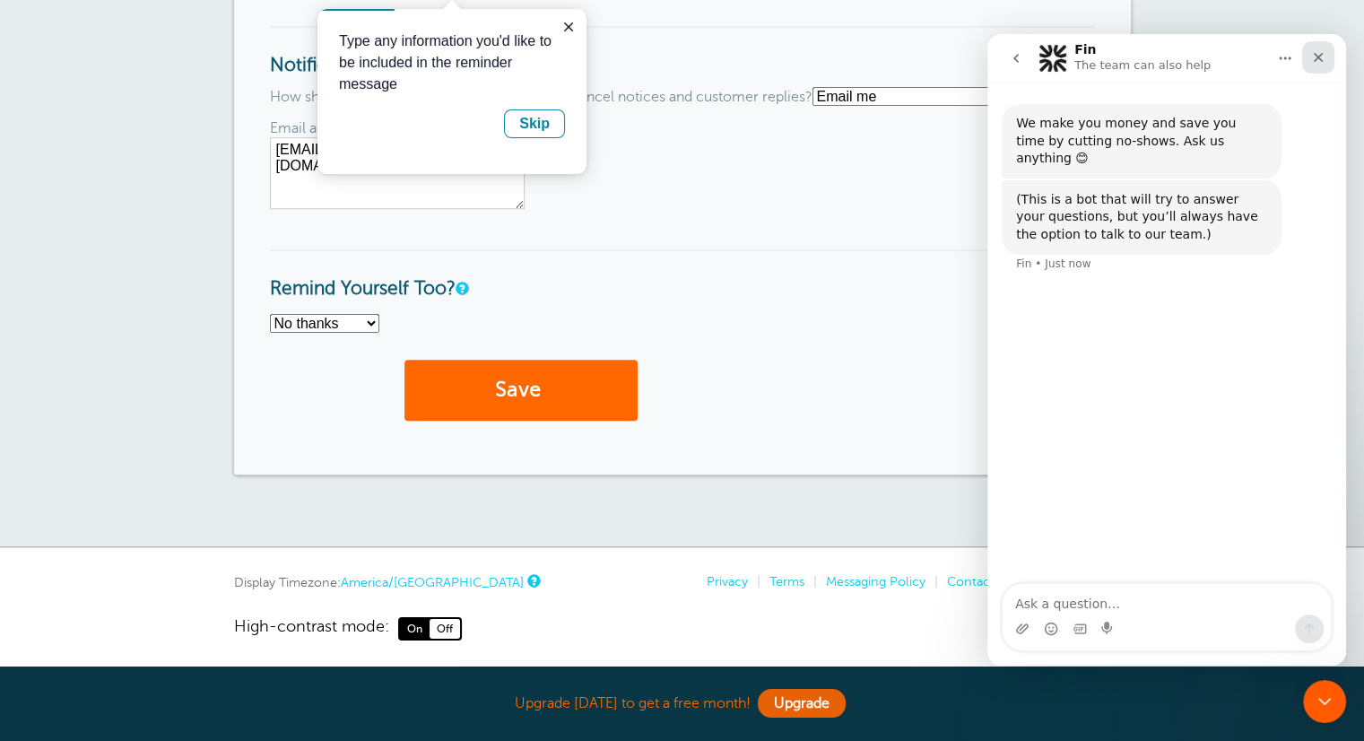
click at [1315, 58] on icon "Close" at bounding box center [1318, 57] width 14 height 14
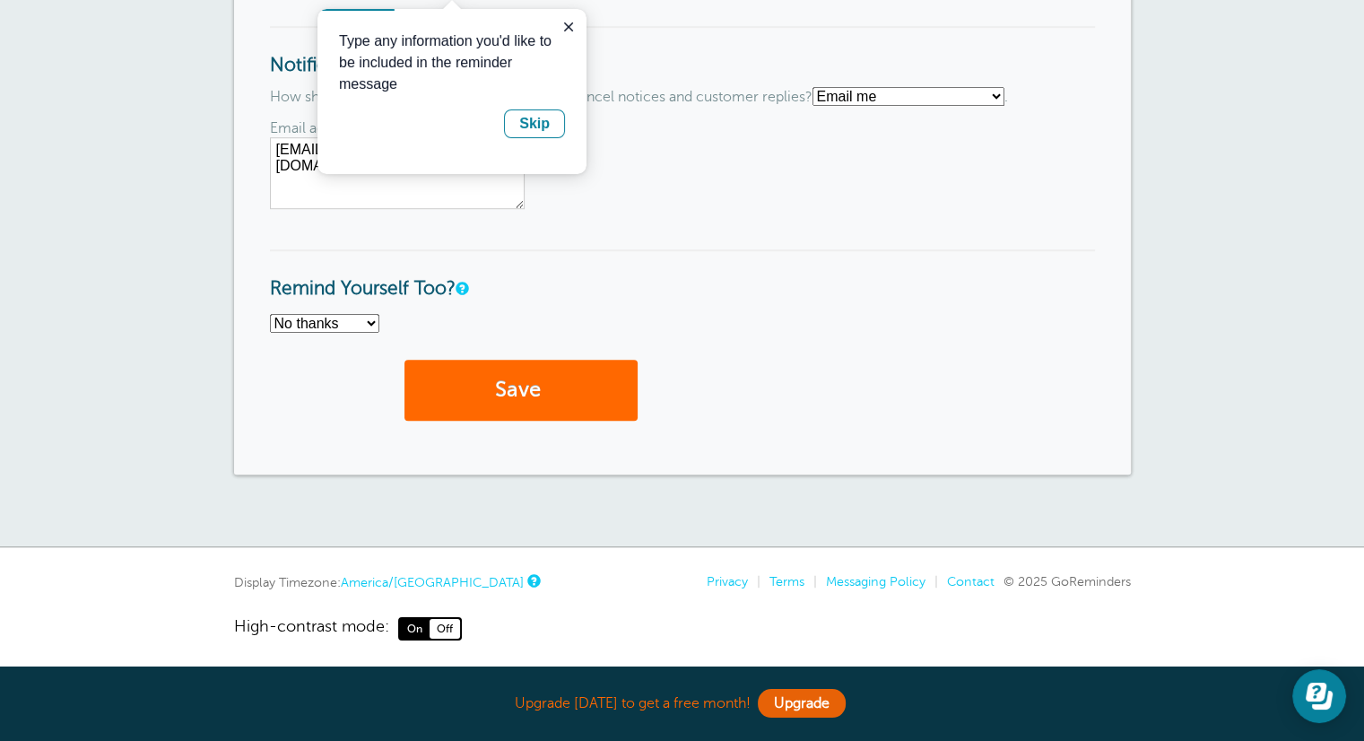
click at [426, 577] on link "America/[GEOGRAPHIC_DATA]" at bounding box center [432, 582] width 183 height 14
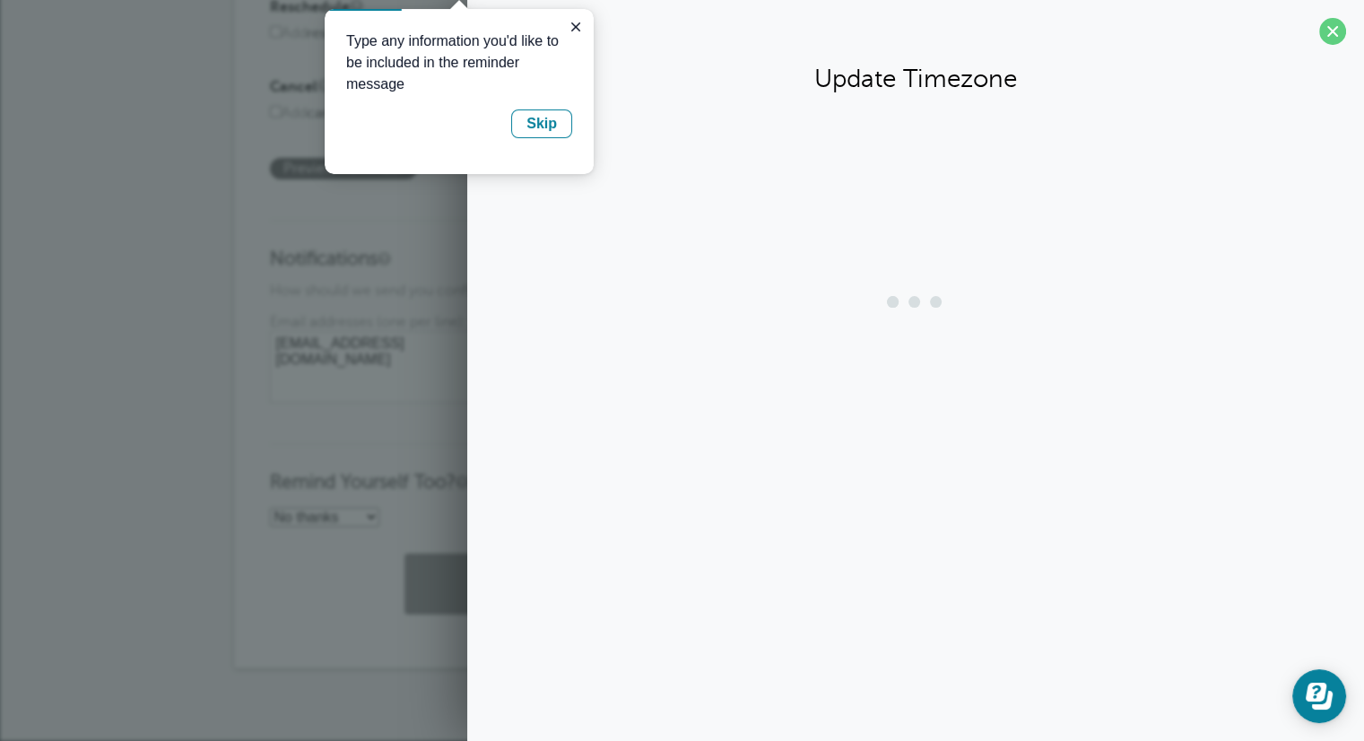
scroll to position [1175, 0]
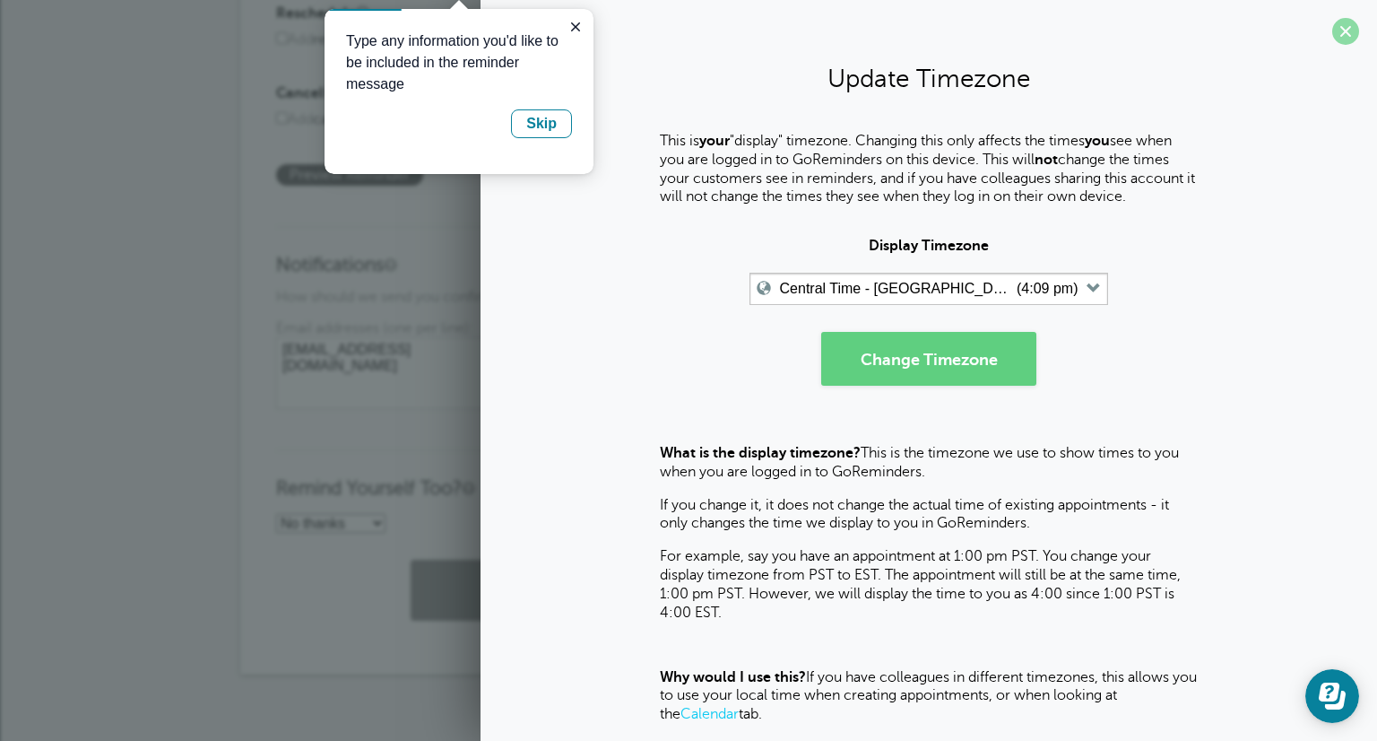
click at [1333, 33] on span at bounding box center [1346, 31] width 27 height 27
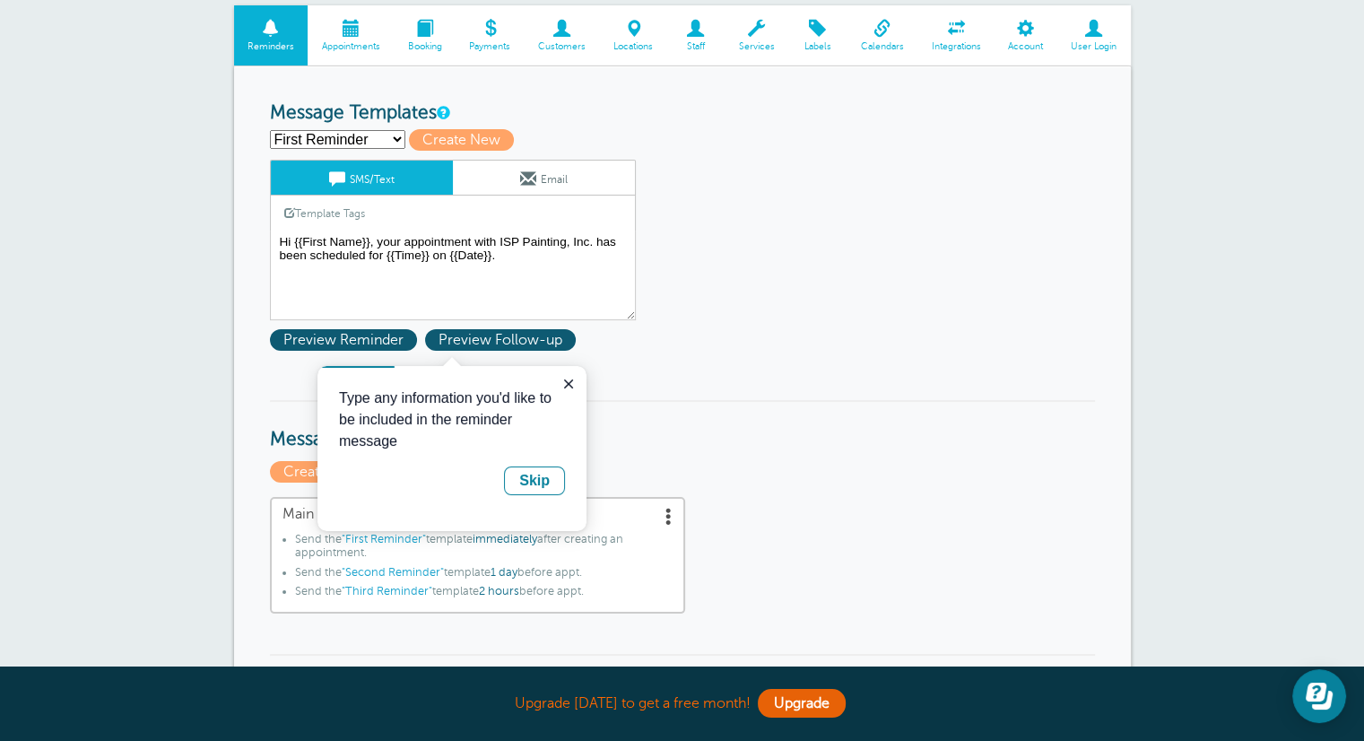
scroll to position [0, 0]
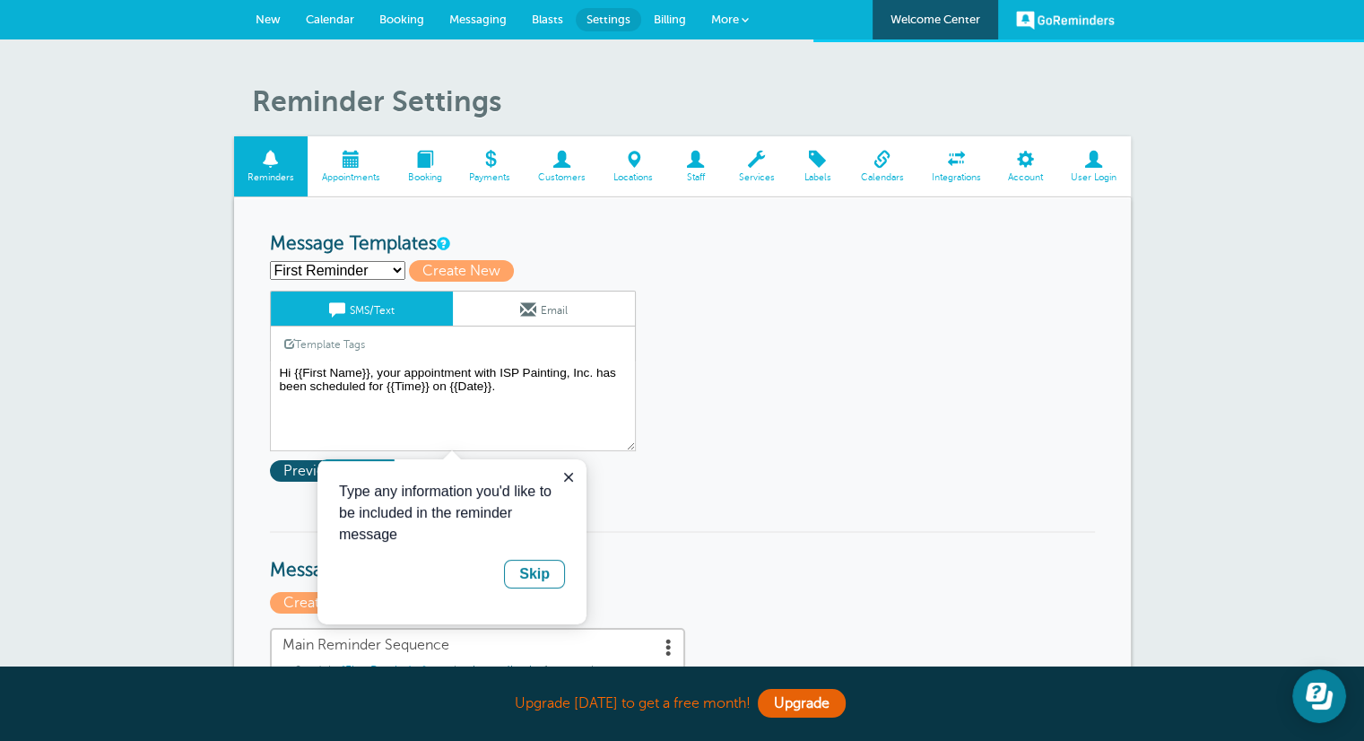
click at [1042, 19] on link "GoReminders" at bounding box center [1065, 19] width 99 height 39
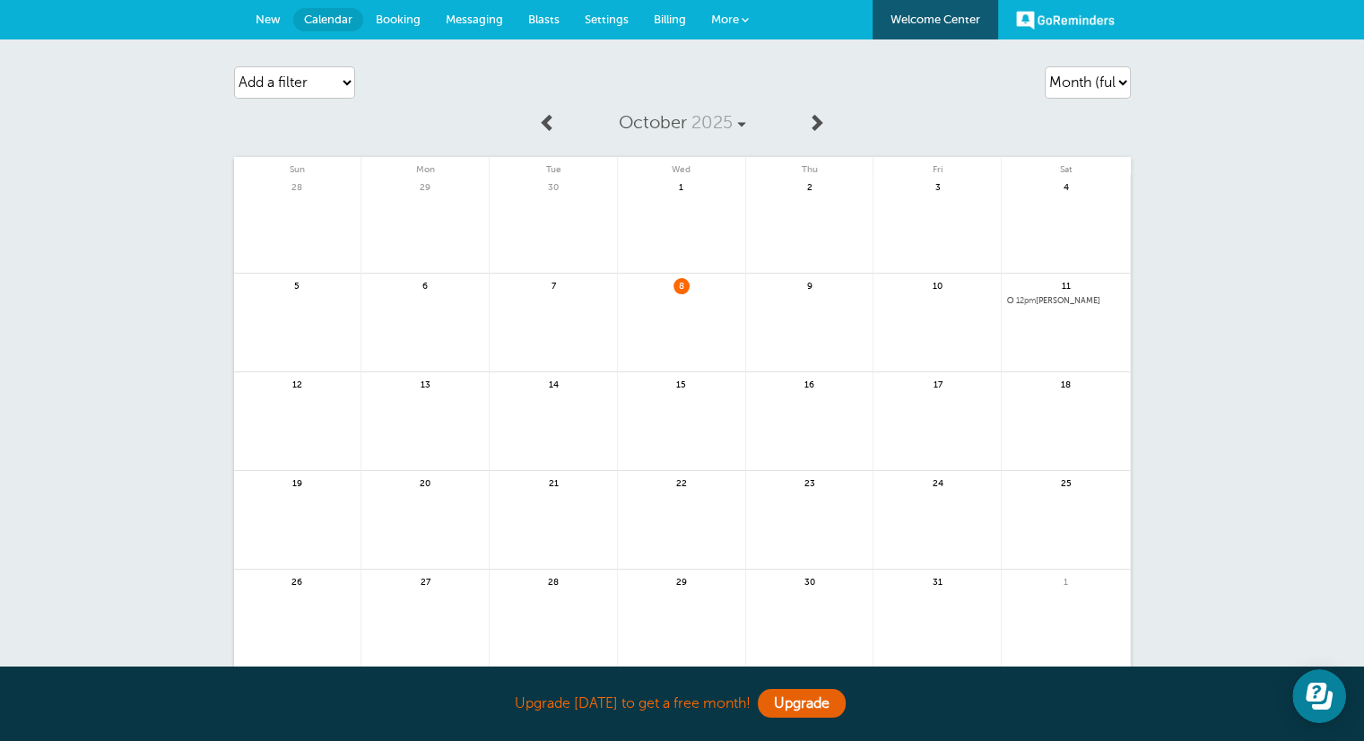
click at [606, 15] on span "Settings" at bounding box center [607, 19] width 44 height 13
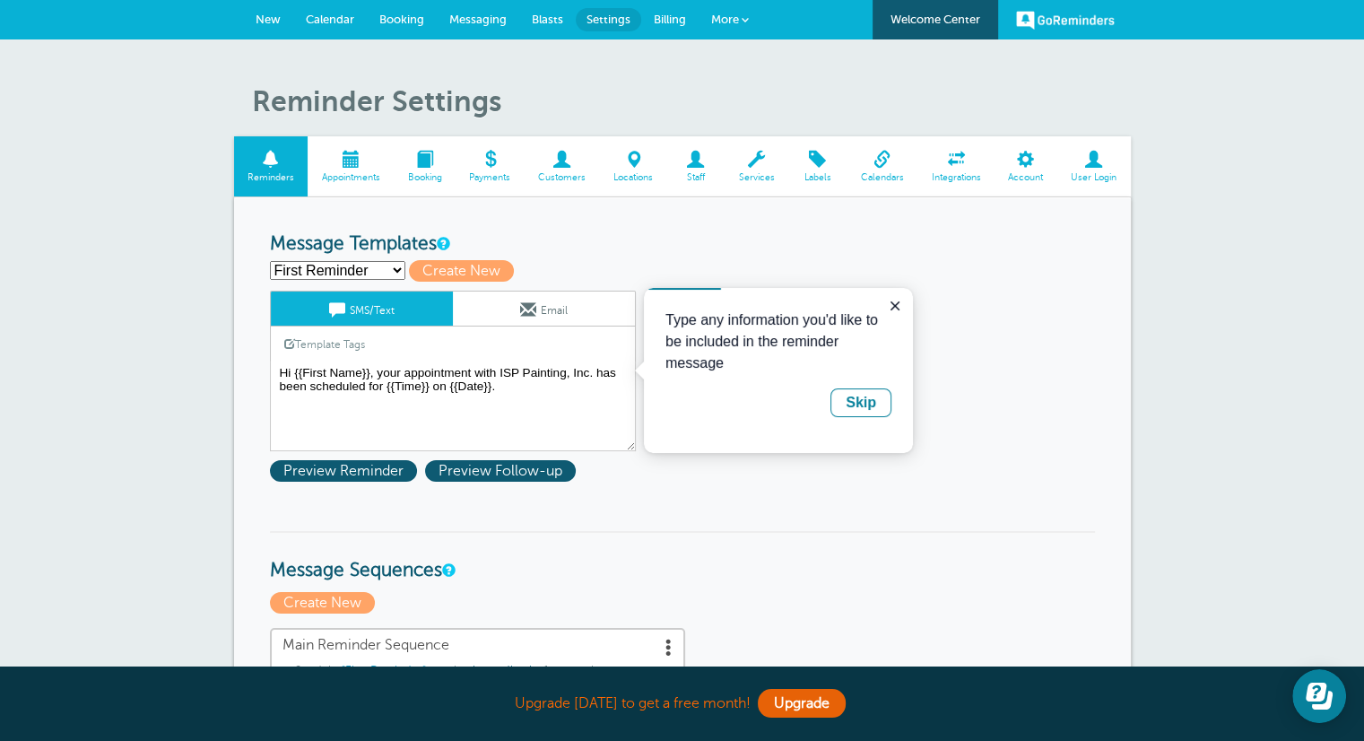
click at [746, 19] on span at bounding box center [745, 19] width 7 height 7
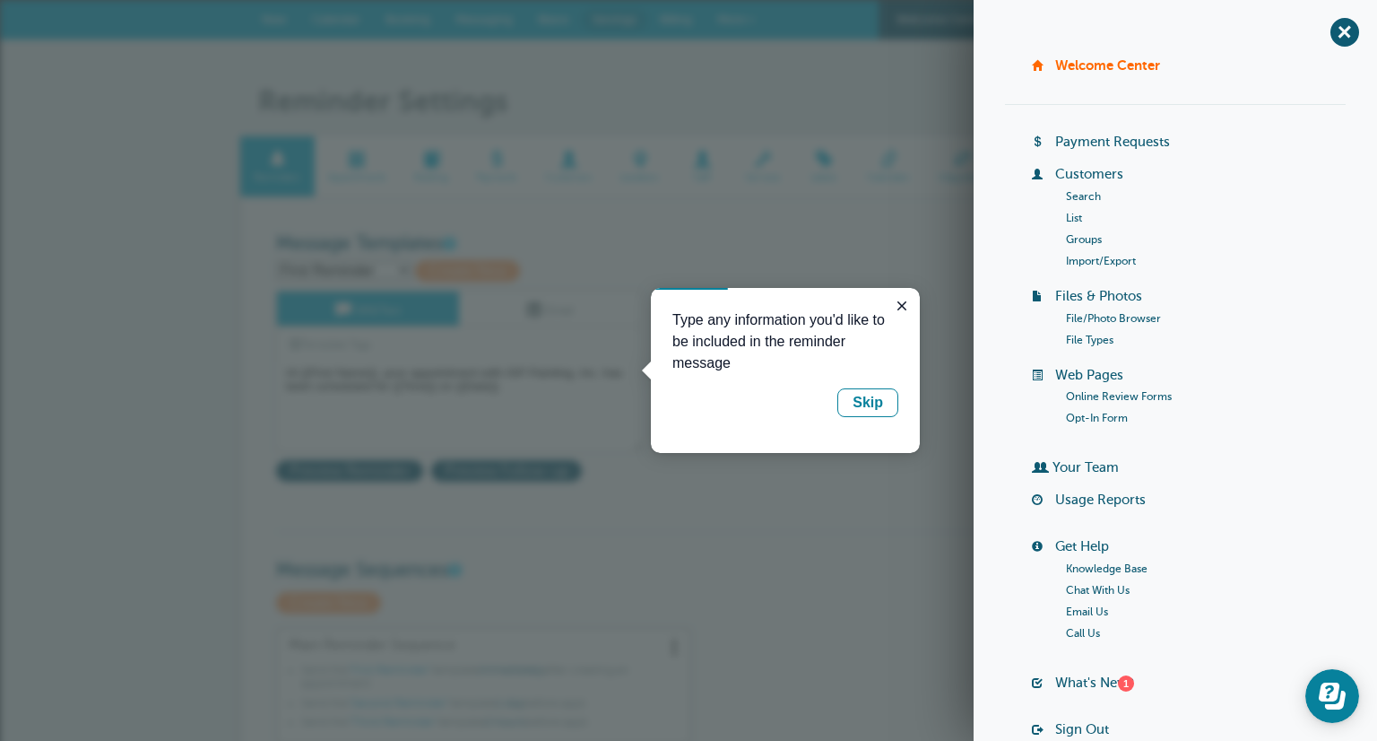
click at [832, 113] on h1 "Reminder Settings" at bounding box center [697, 101] width 879 height 34
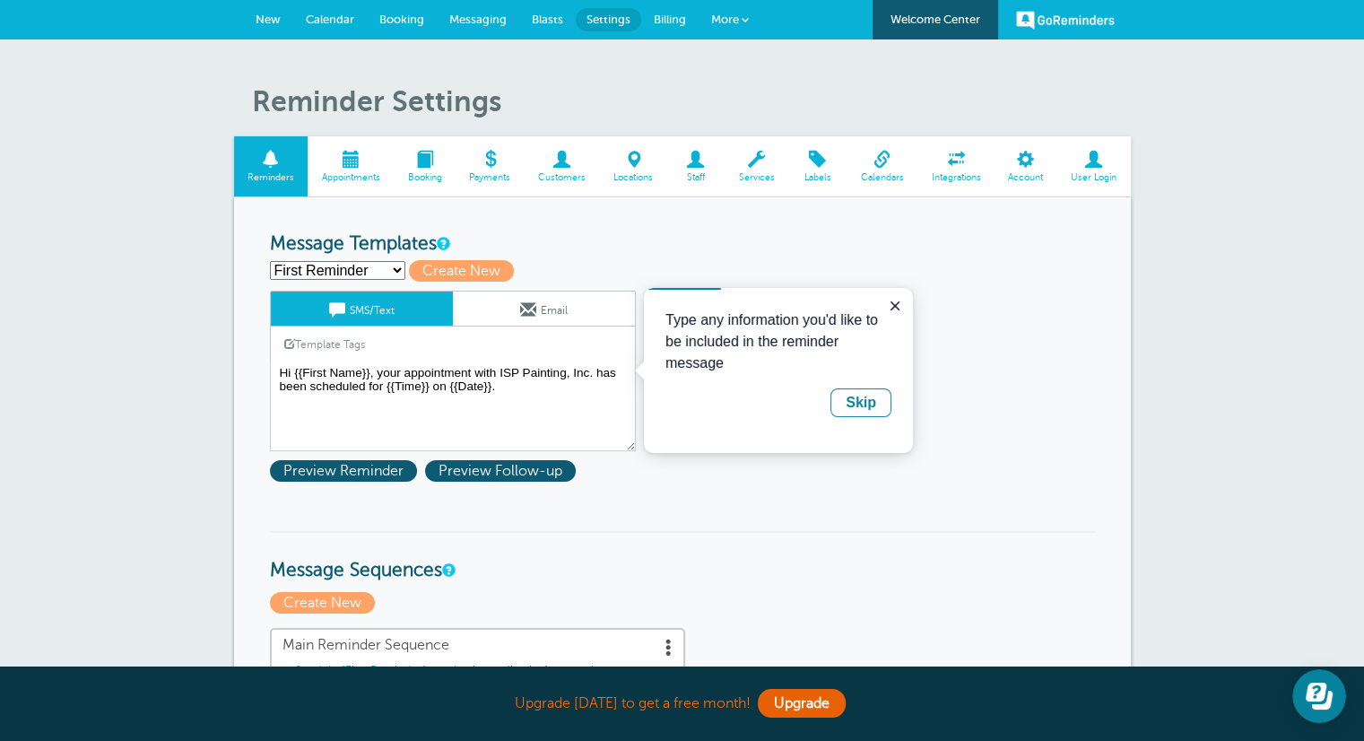
click at [369, 184] on link "Appointments" at bounding box center [351, 166] width 86 height 60
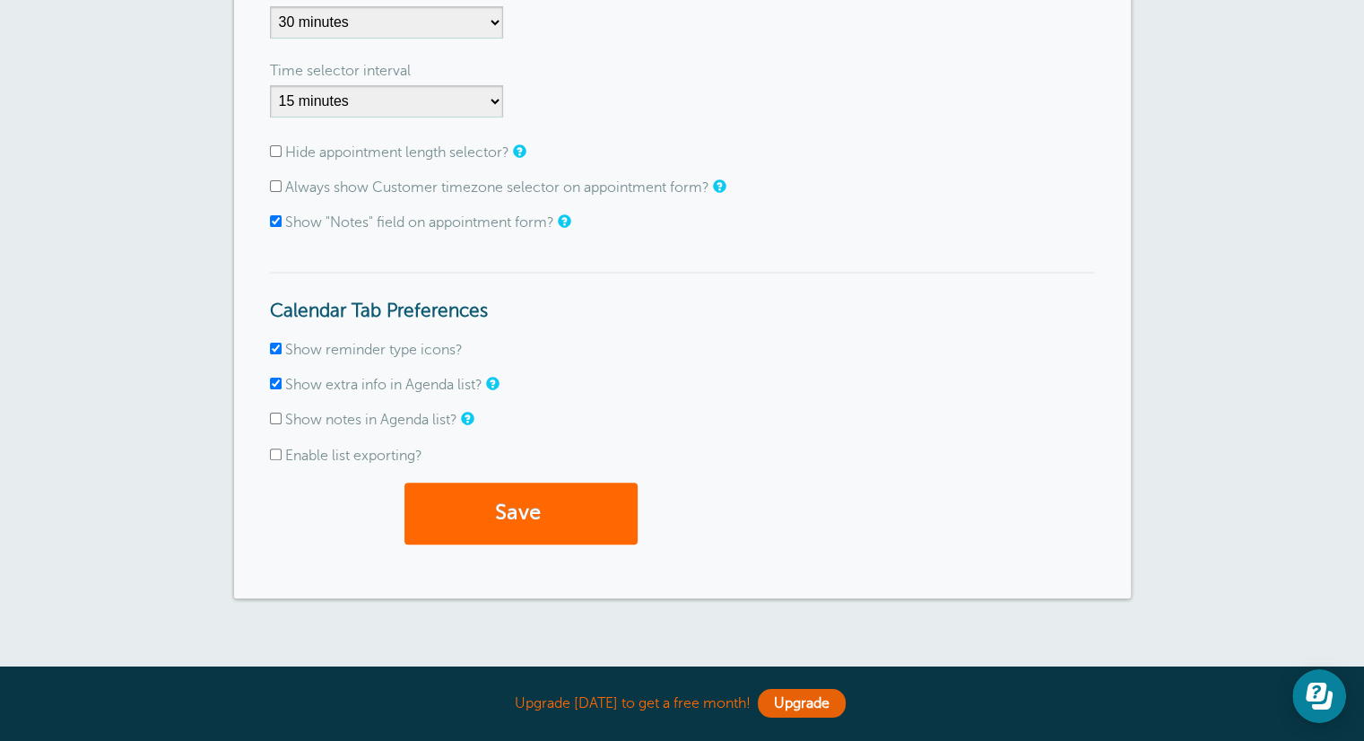
scroll to position [462, 0]
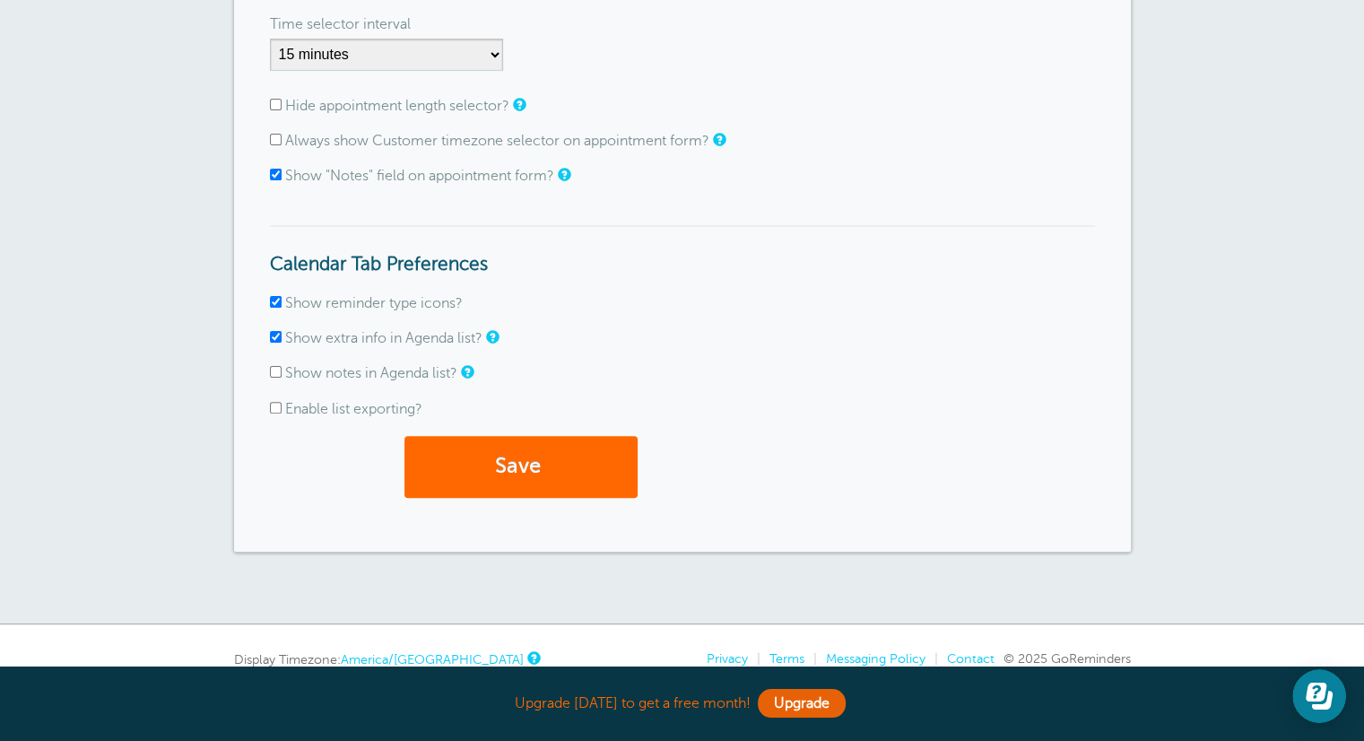
click at [277, 334] on input "Show extra info in Agenda list?" at bounding box center [276, 337] width 12 height 12
checkbox input "false"
click at [273, 301] on input "Show reminder type icons?" at bounding box center [276, 302] width 12 height 12
checkbox input "false"
click at [508, 469] on button "Save" at bounding box center [520, 467] width 233 height 62
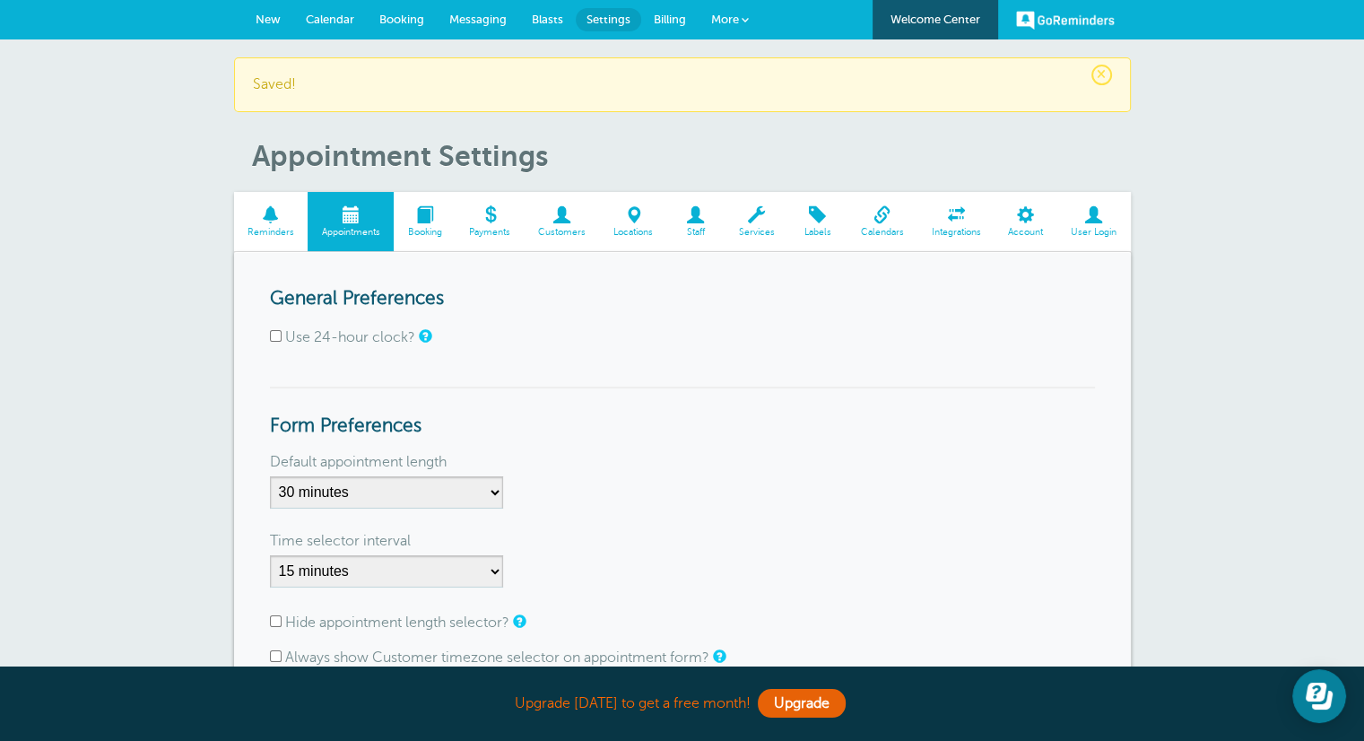
click at [881, 237] on span "Calendars" at bounding box center [881, 232] width 53 height 11
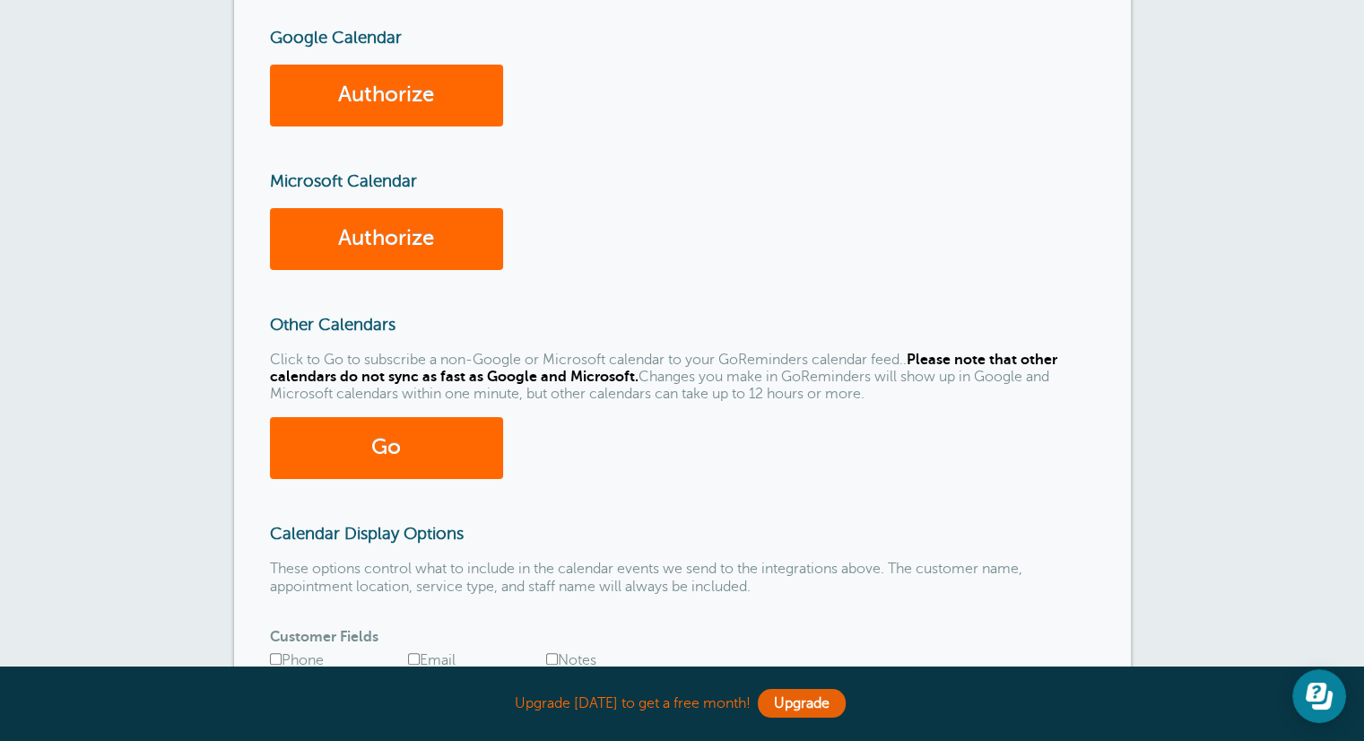
scroll to position [316, 0]
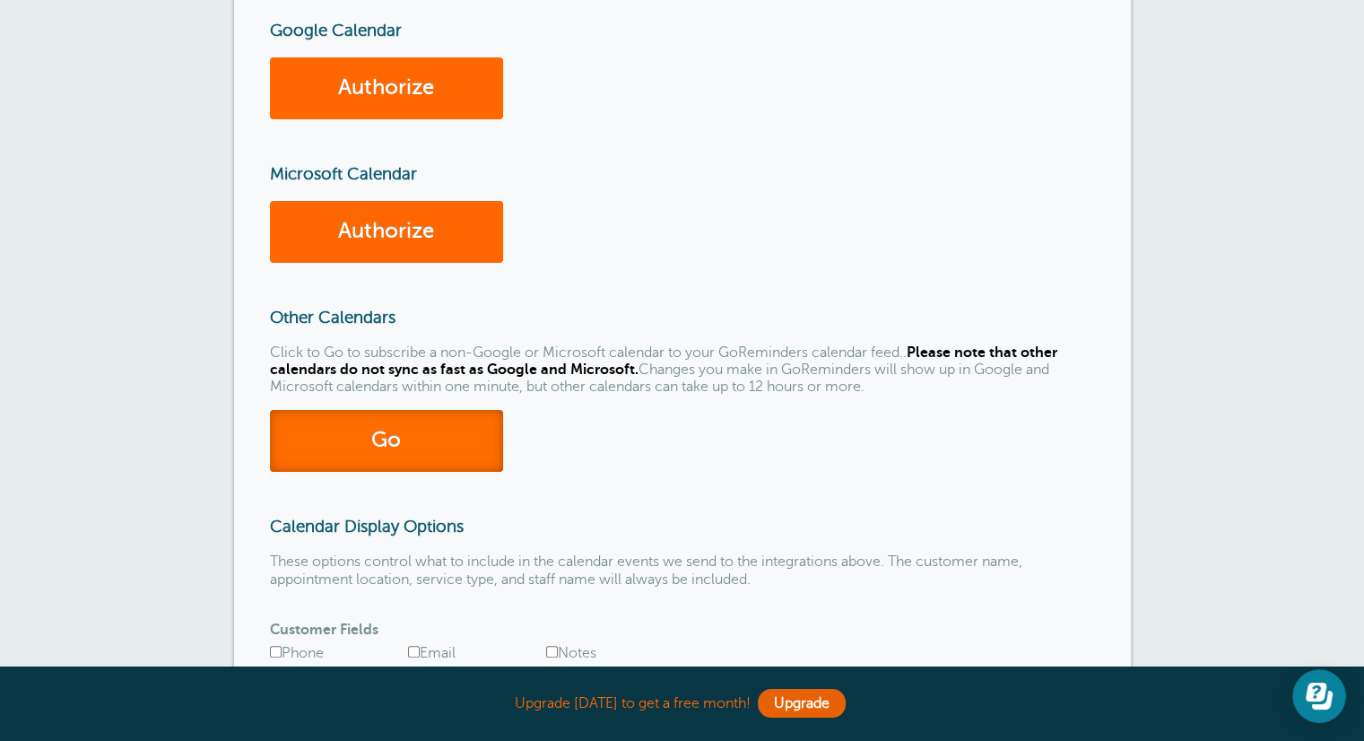
click at [428, 430] on link "Go" at bounding box center [386, 441] width 233 height 62
click at [0, 234] on div "Calendar Connect Reminders Appointments Booking Payments Customers Locations St…" at bounding box center [682, 358] width 1364 height 1269
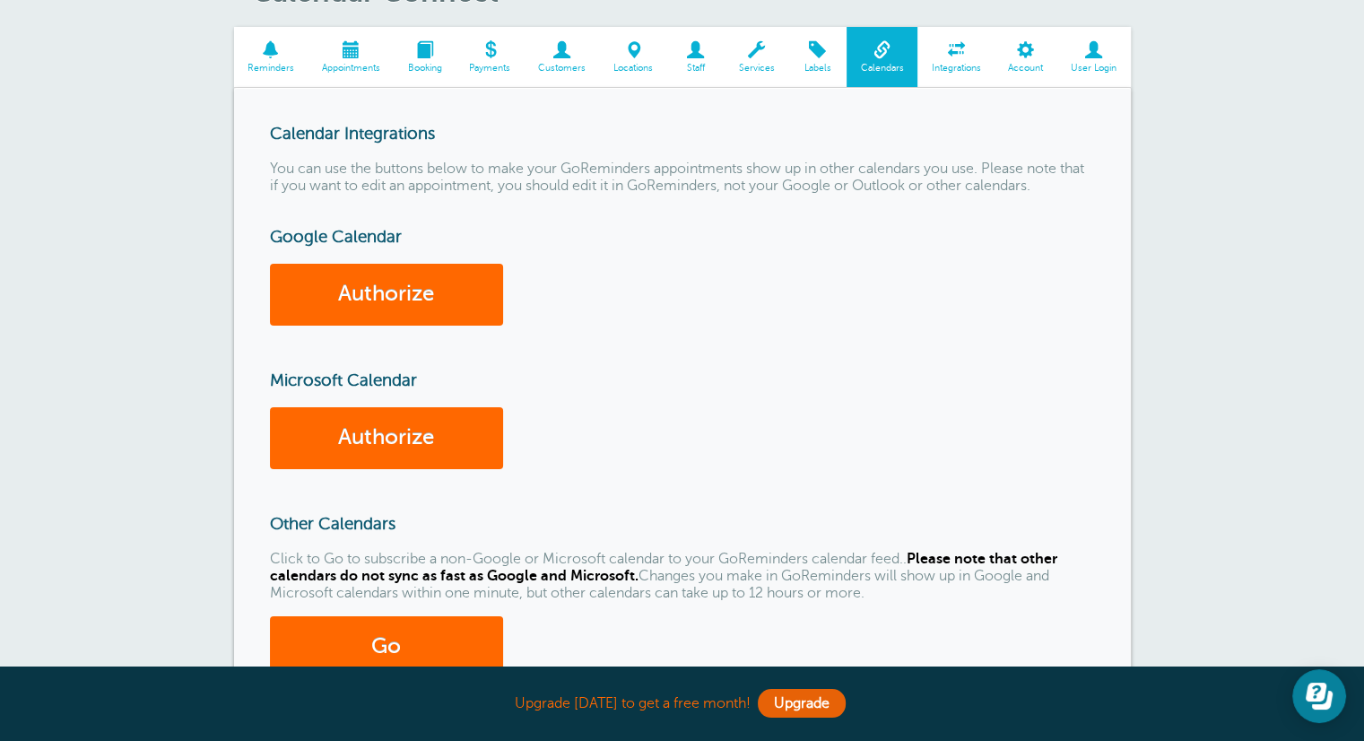
scroll to position [0, 0]
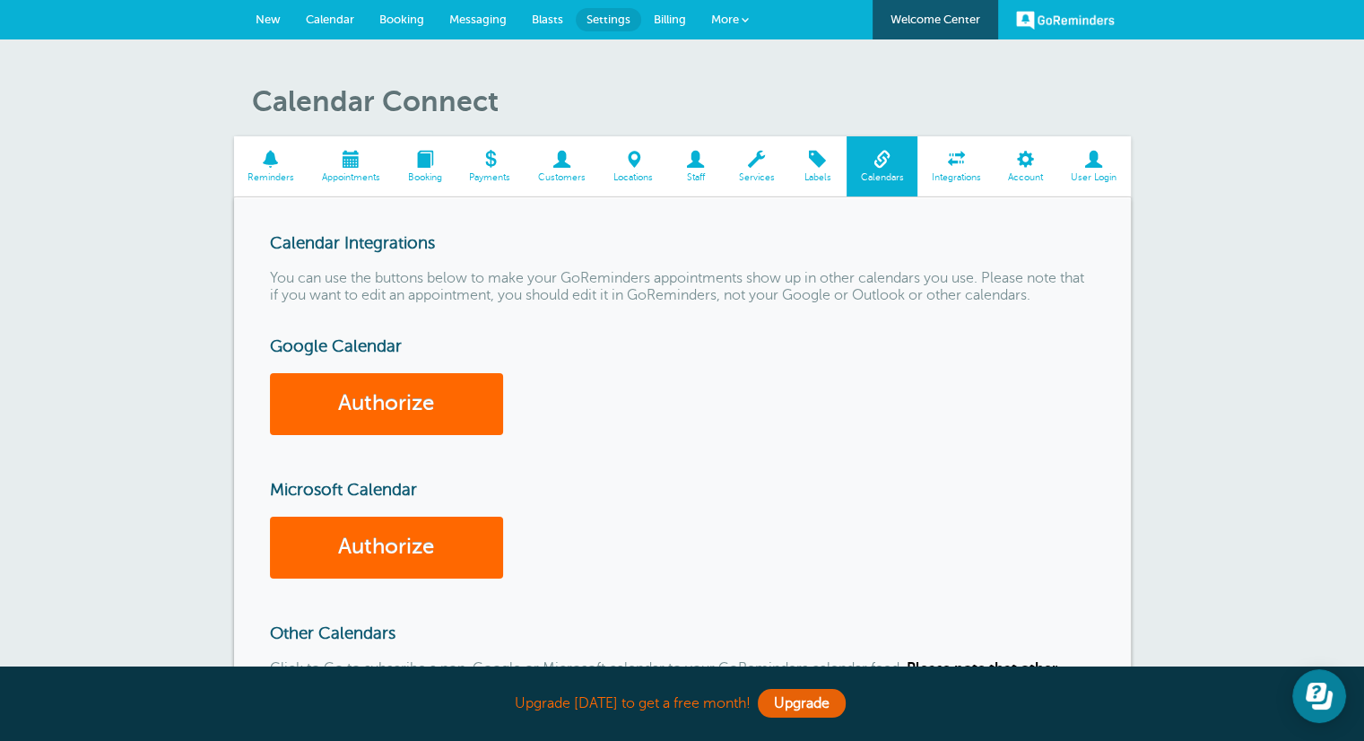
click at [961, 166] on span at bounding box center [955, 159] width 77 height 17
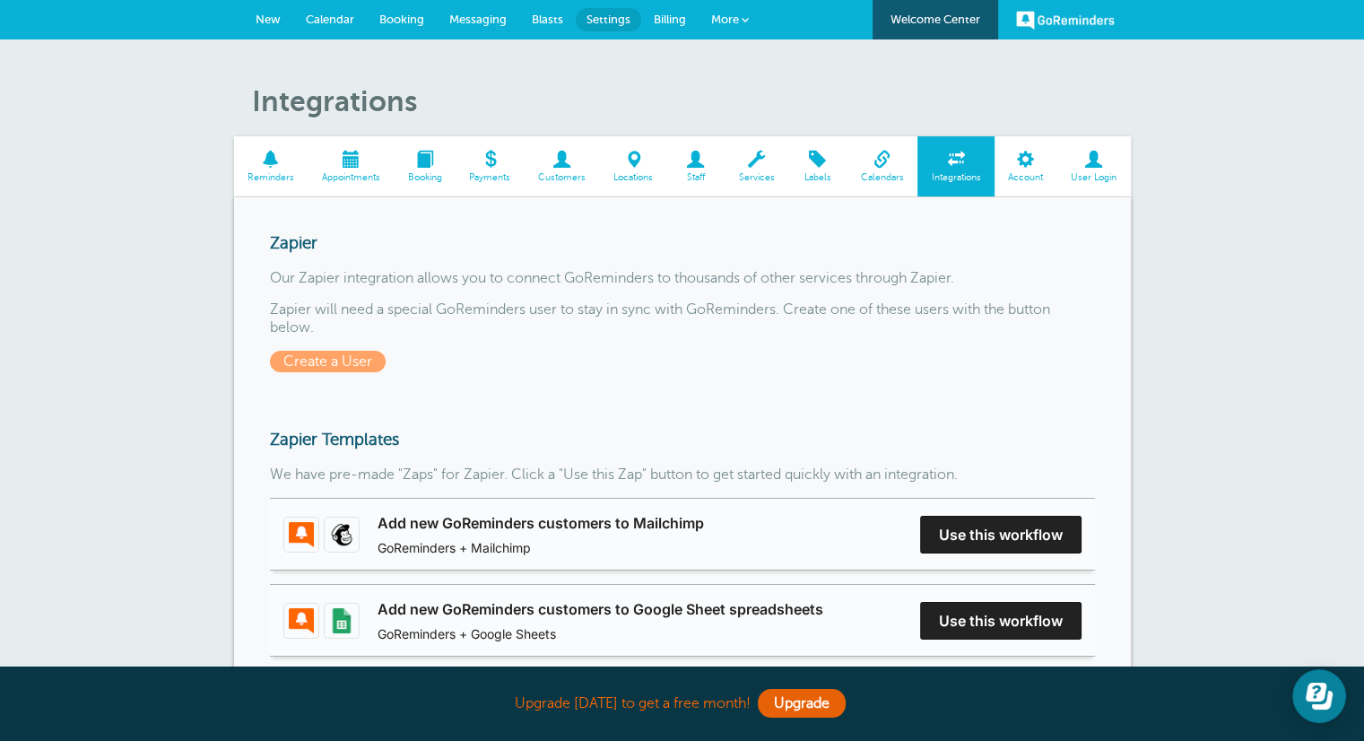
click at [275, 168] on span at bounding box center [271, 159] width 74 height 17
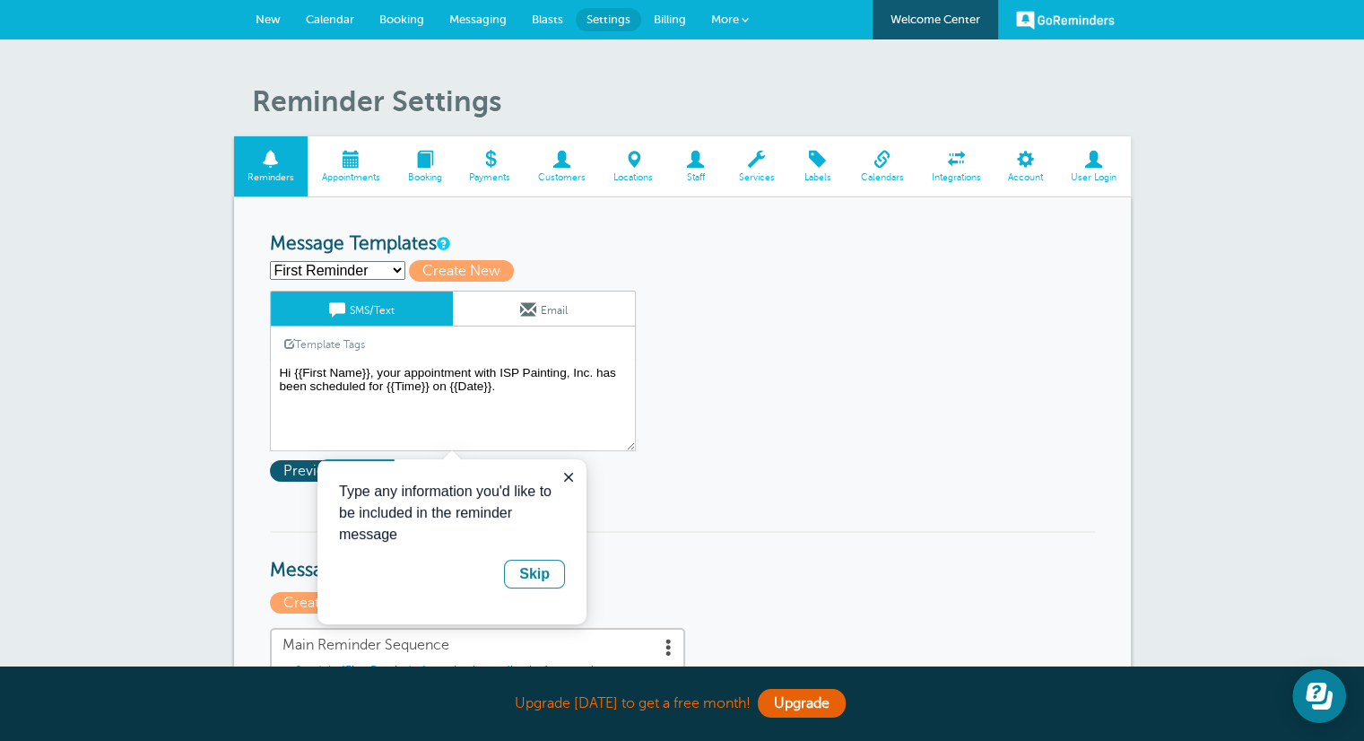
click at [725, 18] on span "More" at bounding box center [725, 19] width 28 height 13
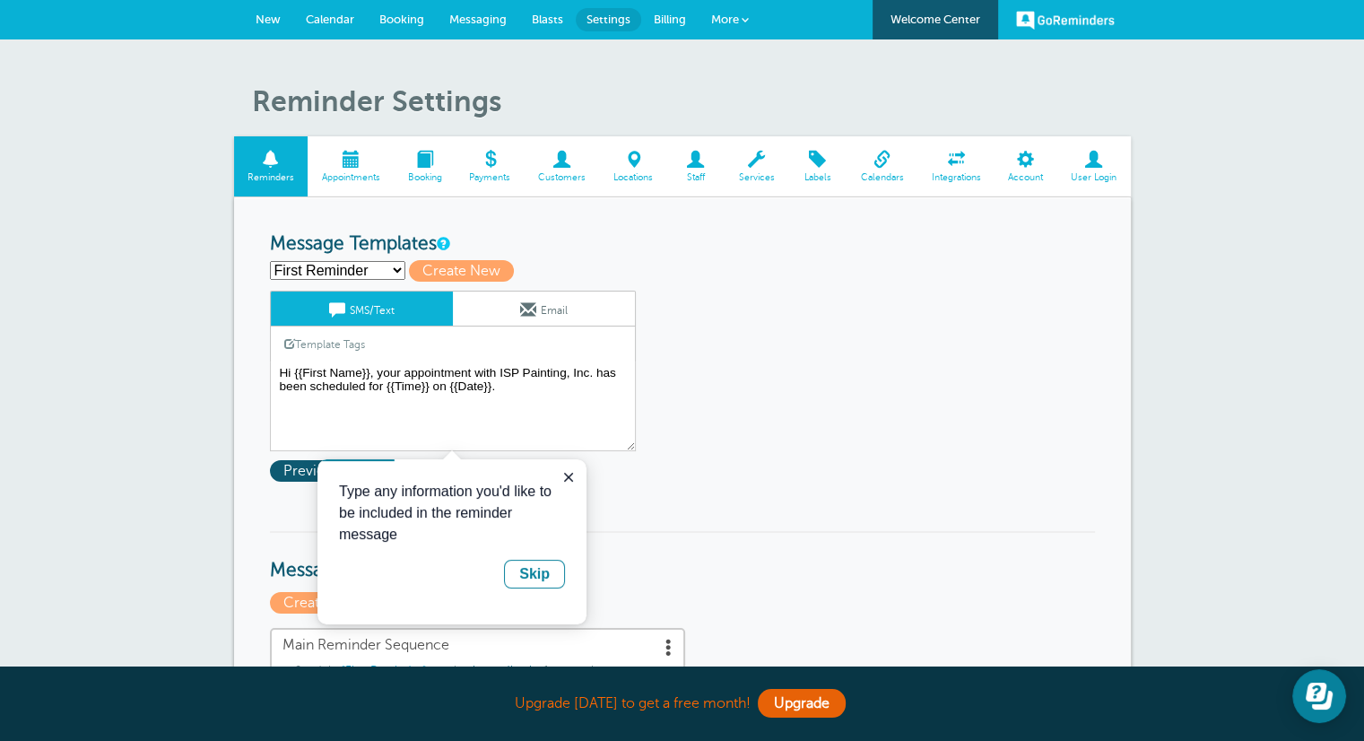
click at [420, 167] on span at bounding box center [425, 159] width 62 height 17
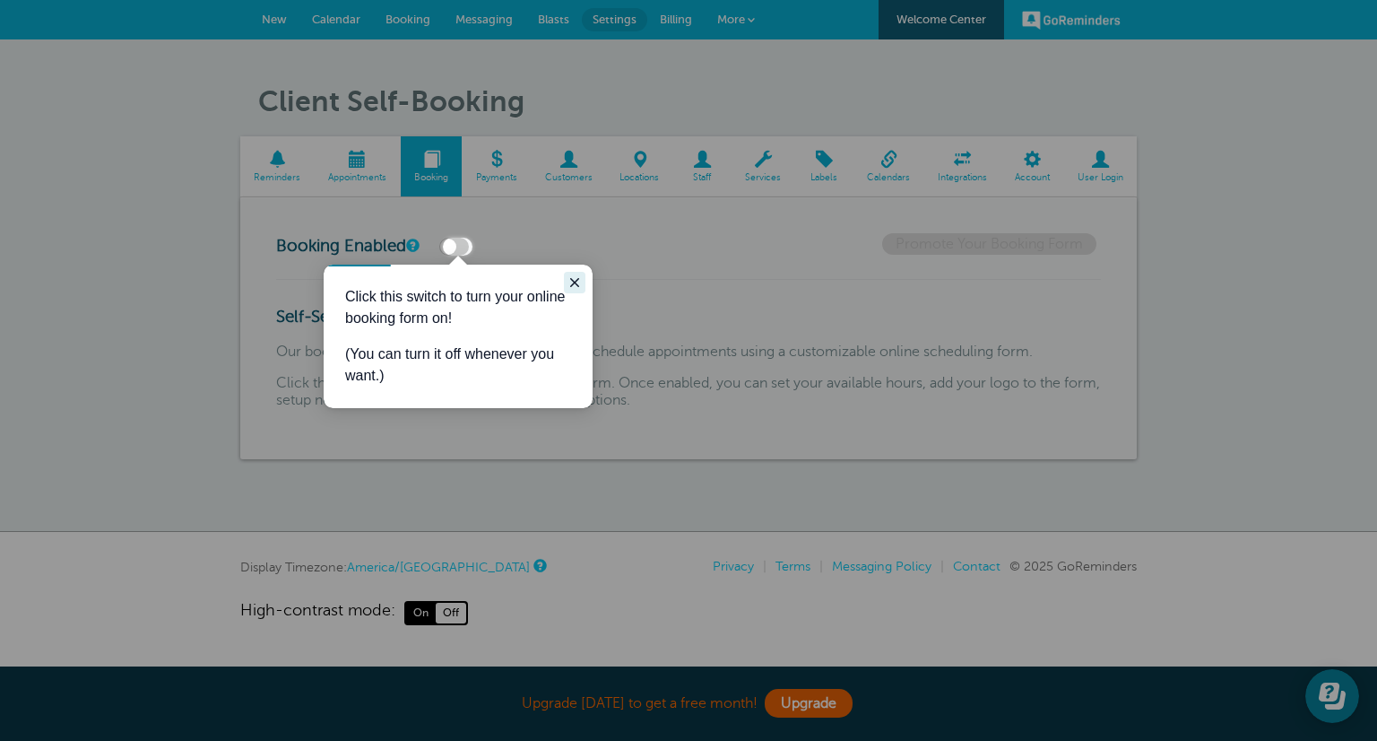
click at [567, 278] on button "Close guide" at bounding box center [575, 283] width 22 height 22
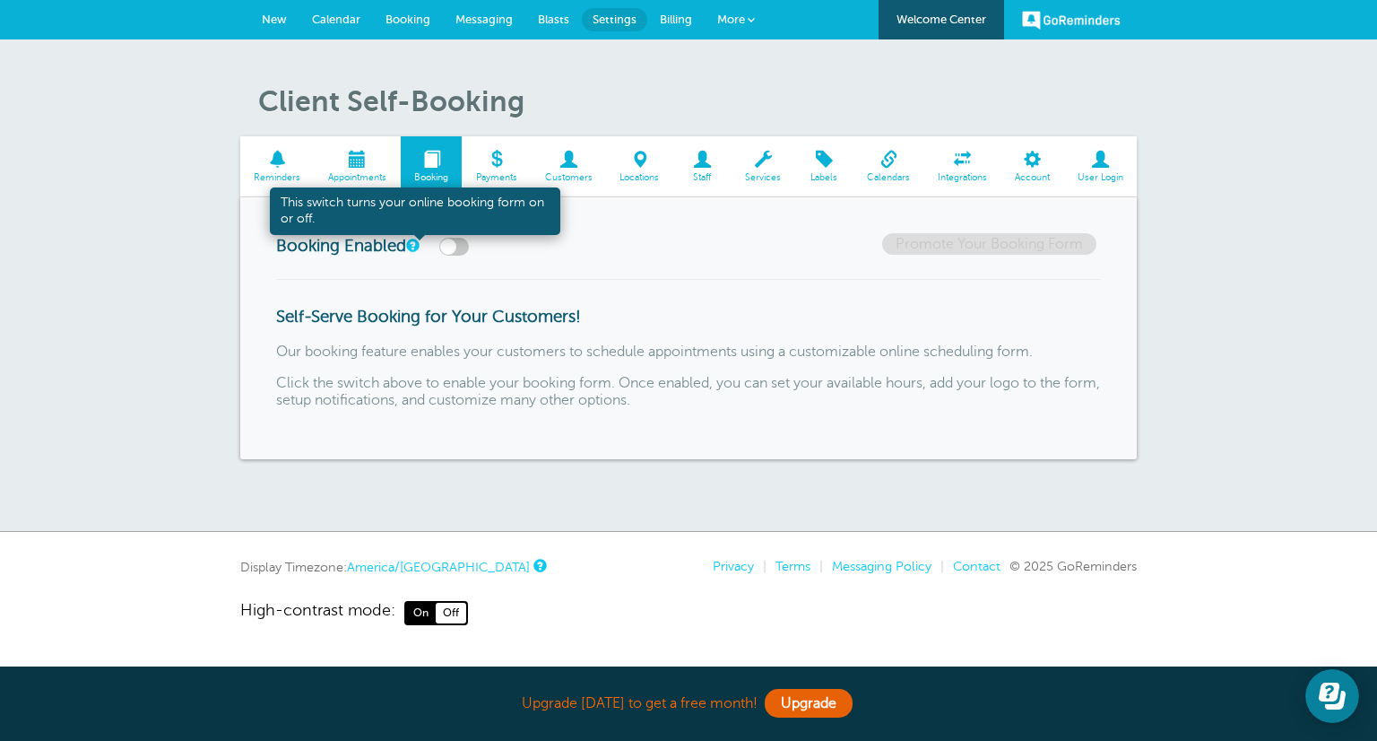
click at [416, 248] on link at bounding box center [411, 245] width 11 height 12
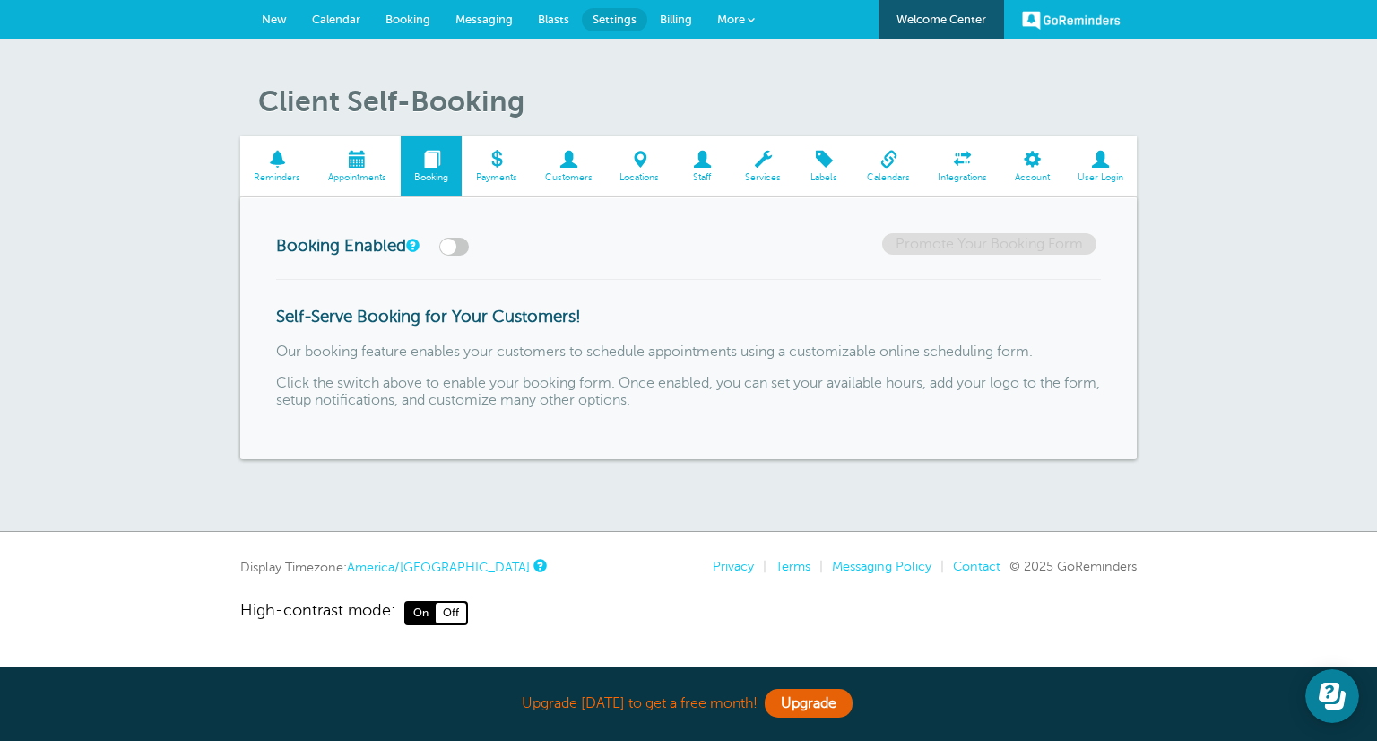
click at [492, 173] on span "Payments" at bounding box center [496, 177] width 51 height 11
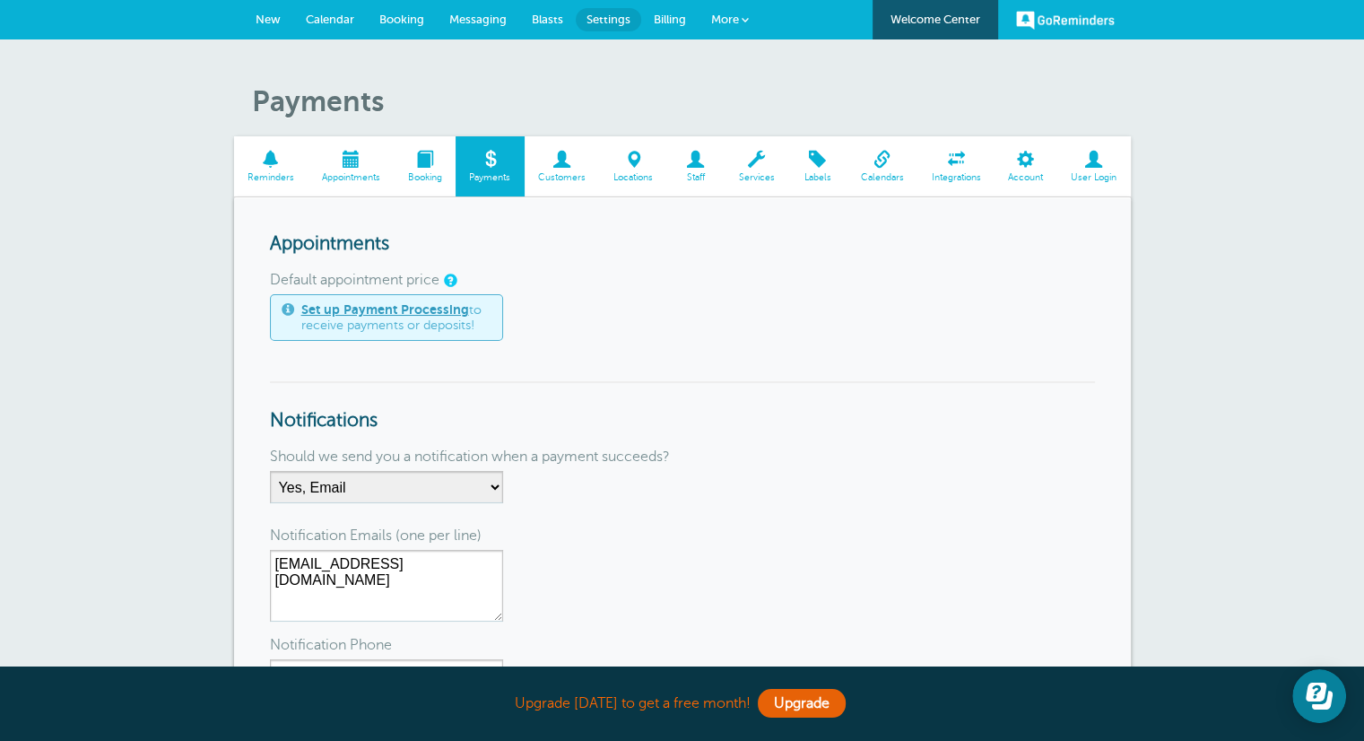
click at [570, 180] on span "Customers" at bounding box center [562, 177] width 57 height 11
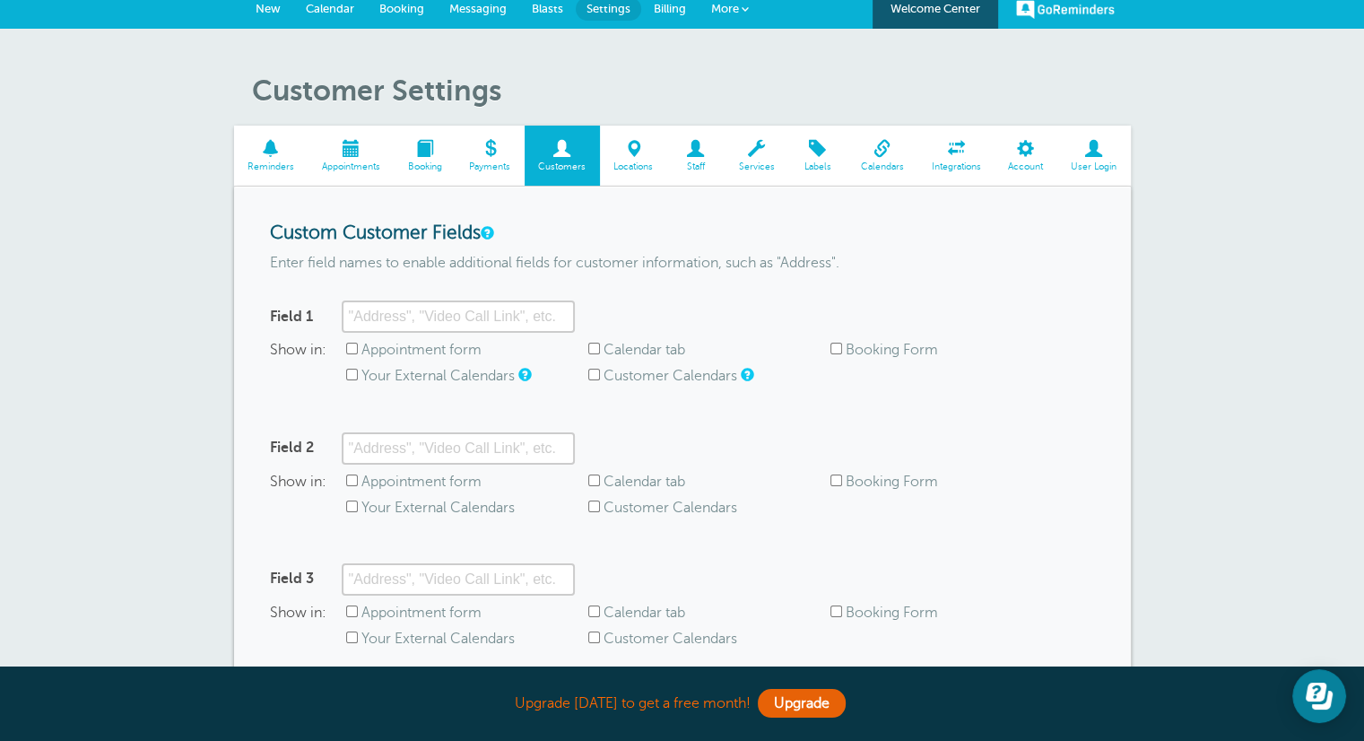
scroll to position [13, 0]
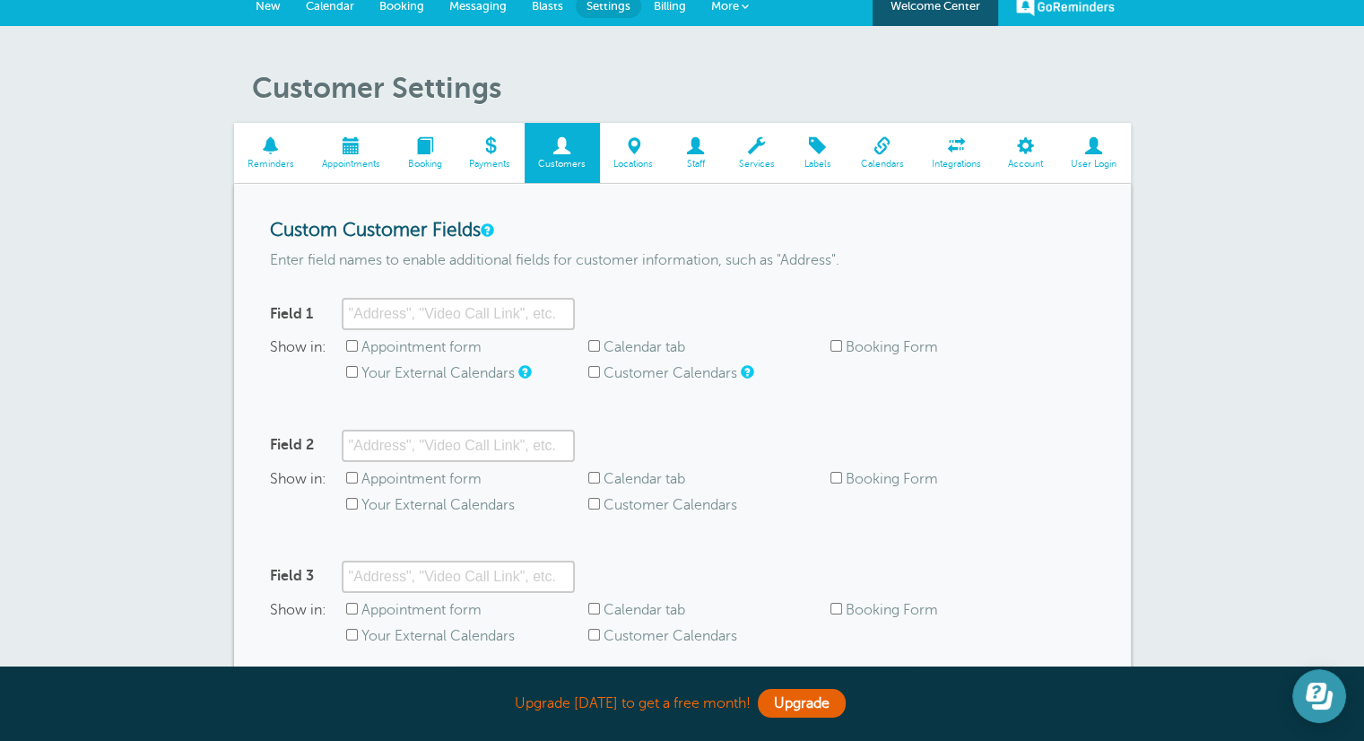
click at [1322, 708] on icon "Open Learn | Contact Us" at bounding box center [1322, 699] width 21 height 19
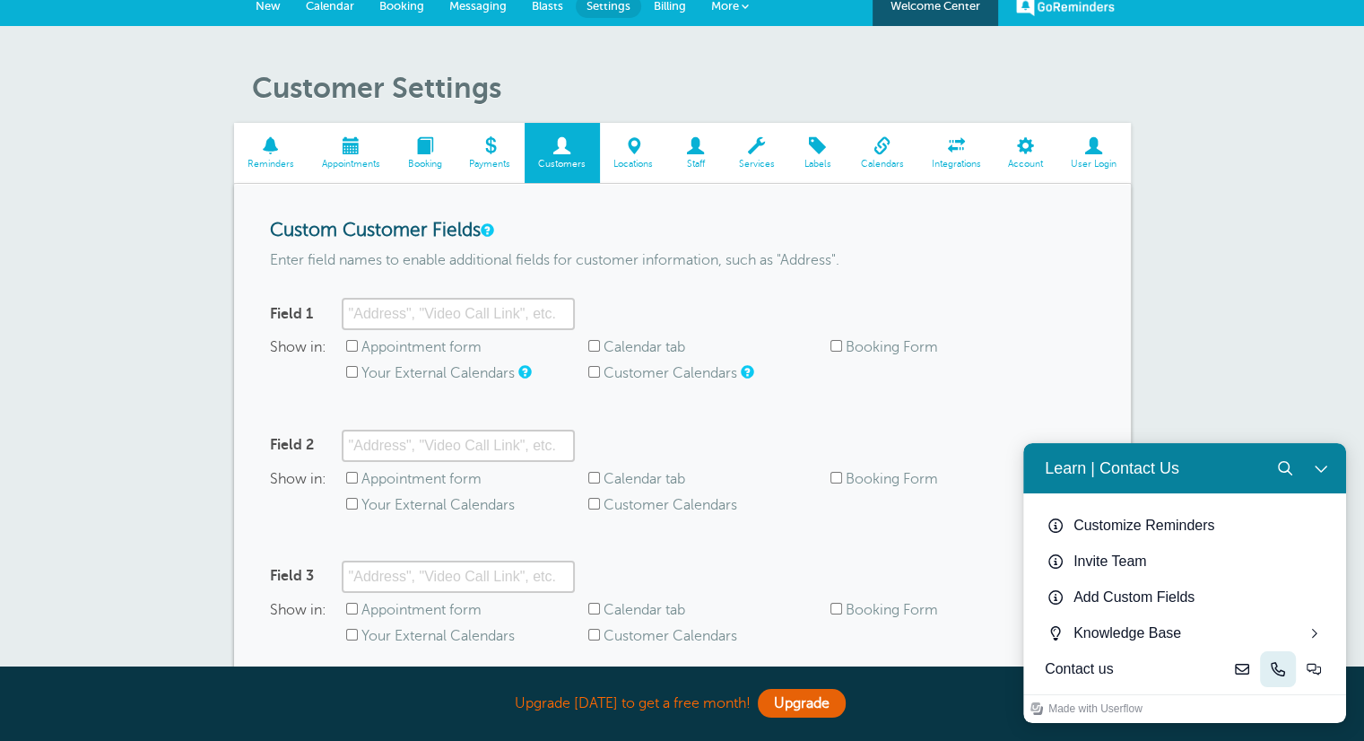
click at [1281, 664] on icon "Phone" at bounding box center [1278, 669] width 14 height 14
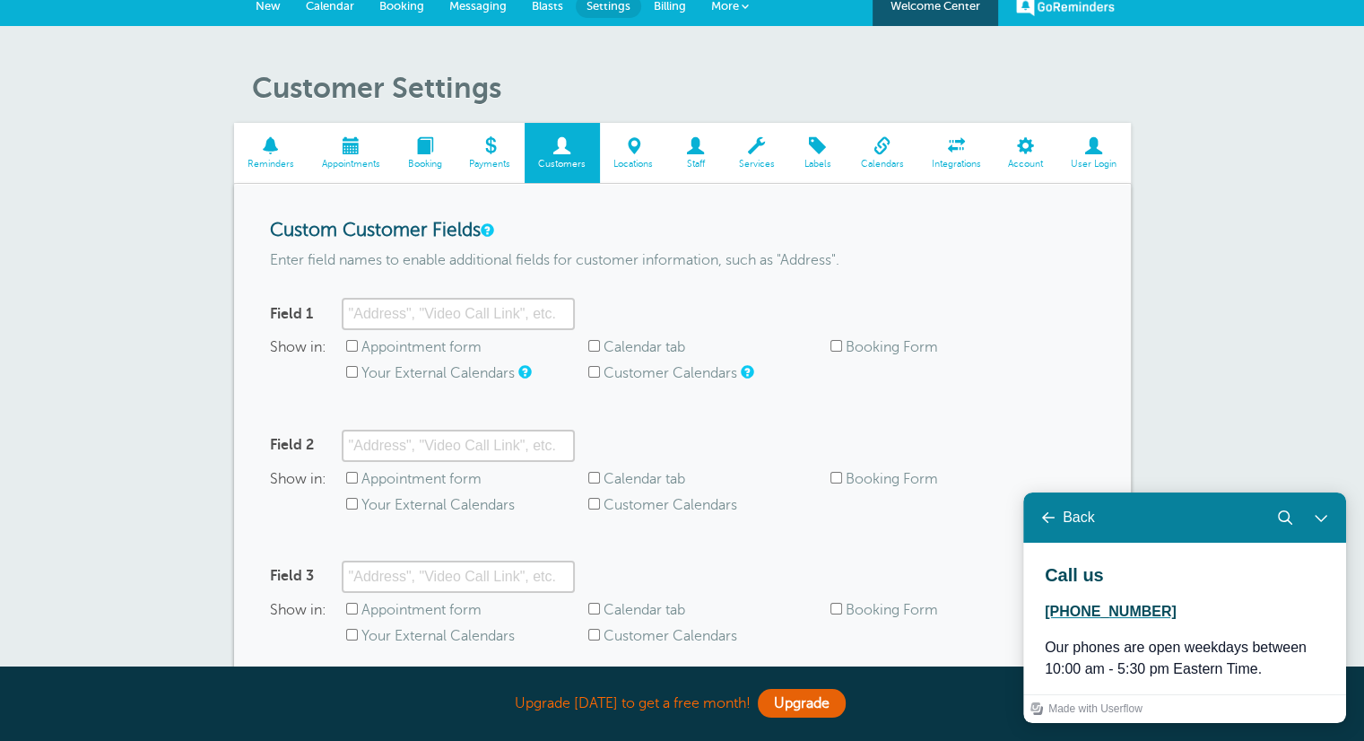
click at [1223, 356] on div "Customer Settings Reminders Appointments Booking Payments Customers Locations S…" at bounding box center [682, 443] width 1364 height 834
click at [1248, 402] on div "Customer Settings Reminders Appointments Booking Payments Customers Locations S…" at bounding box center [682, 443] width 1364 height 834
click at [1069, 525] on div "Back" at bounding box center [1079, 517] width 32 height 16
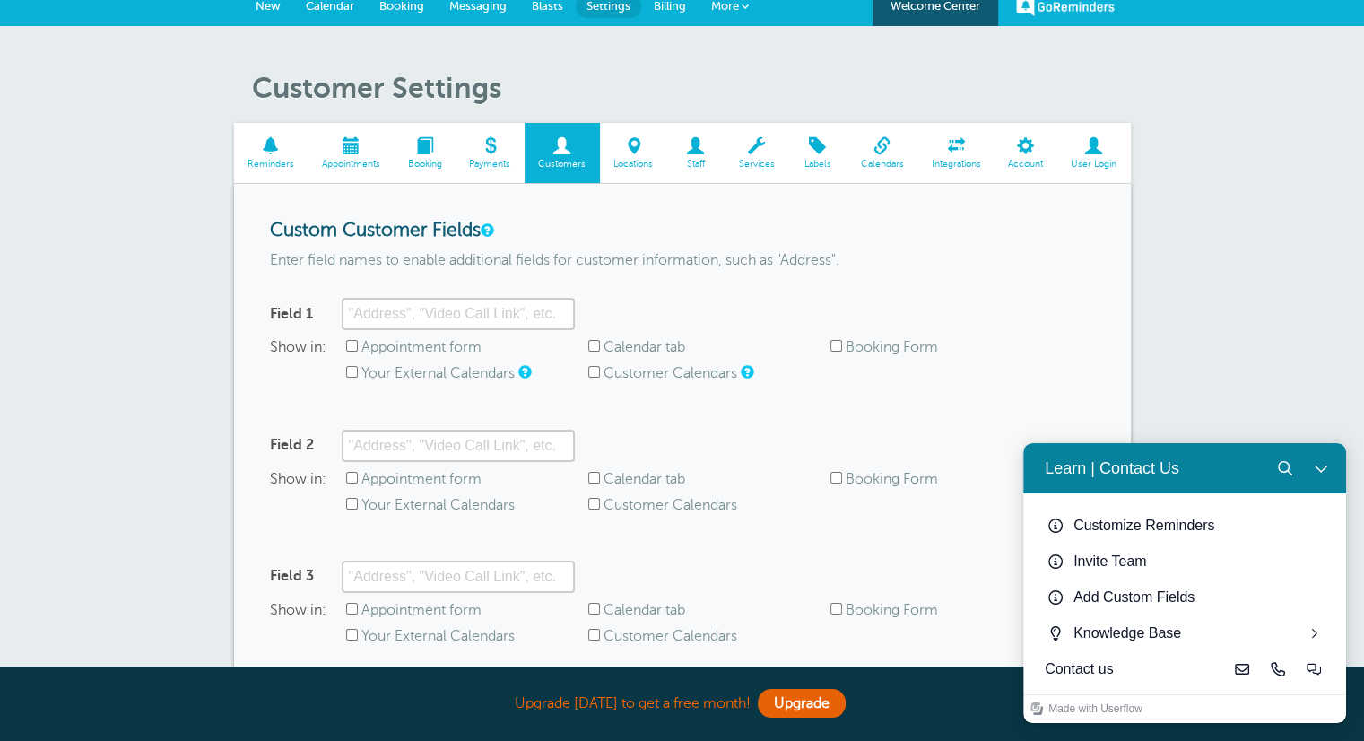
click at [1285, 217] on div "Customer Settings Reminders Appointments Booking Payments Customers Locations S…" at bounding box center [682, 443] width 1364 height 834
click at [1320, 480] on button "Close Learn | Contact Us" at bounding box center [1321, 468] width 36 height 36
